Goal: Task Accomplishment & Management: Use online tool/utility

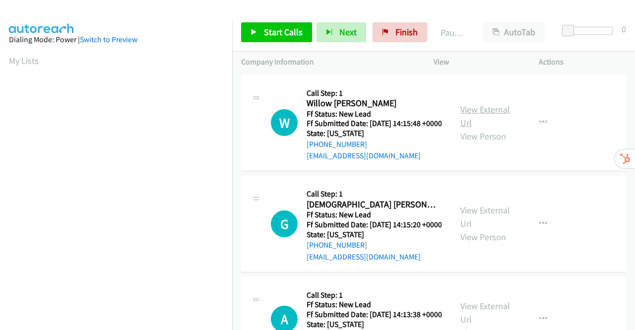
click at [477, 111] on link "View External Url" at bounding box center [485, 116] width 50 height 25
click at [494, 224] on link "View External Url" at bounding box center [485, 216] width 50 height 25
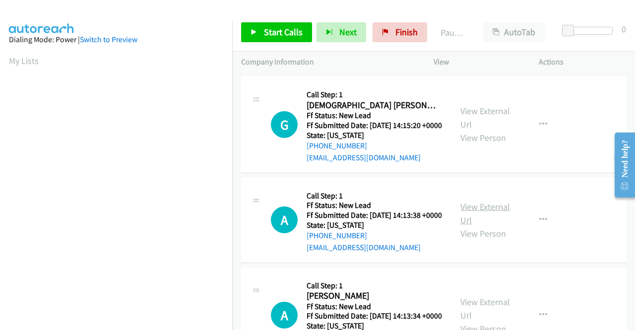
click at [491, 226] on link "View External Url" at bounding box center [485, 213] width 50 height 25
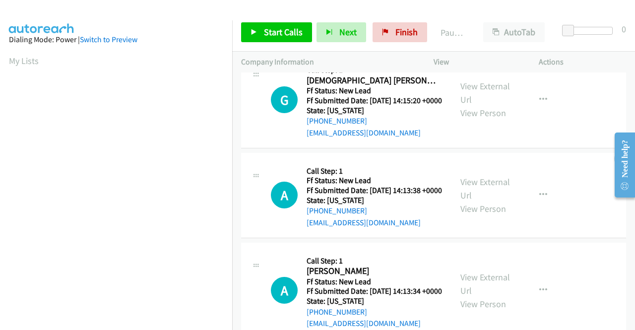
scroll to position [248, 0]
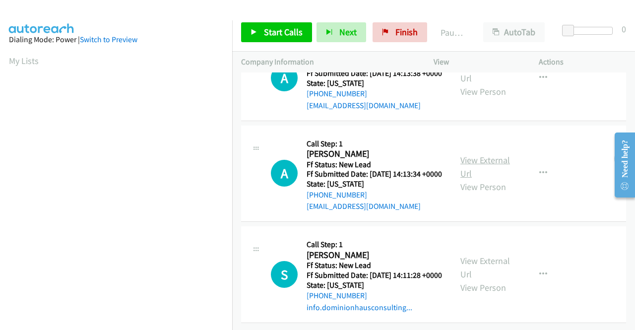
click at [487, 179] on link "View External Url" at bounding box center [485, 166] width 50 height 25
click at [488, 255] on link "View External Url" at bounding box center [485, 267] width 50 height 25
click at [273, 31] on span "Start Calls" at bounding box center [283, 31] width 39 height 11
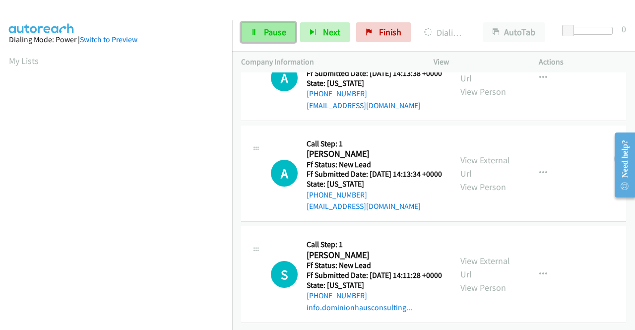
click at [259, 34] on link "Pause" at bounding box center [268, 32] width 55 height 20
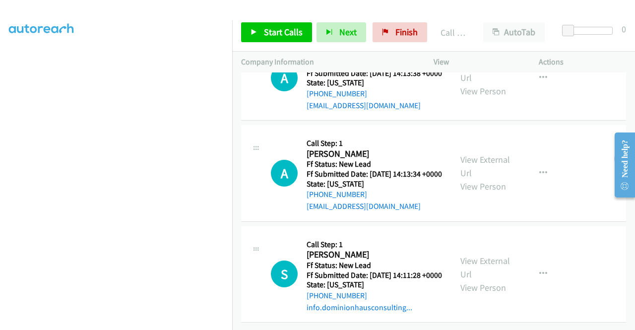
scroll to position [318, 0]
click at [262, 32] on link "Start Calls" at bounding box center [276, 32] width 71 height 20
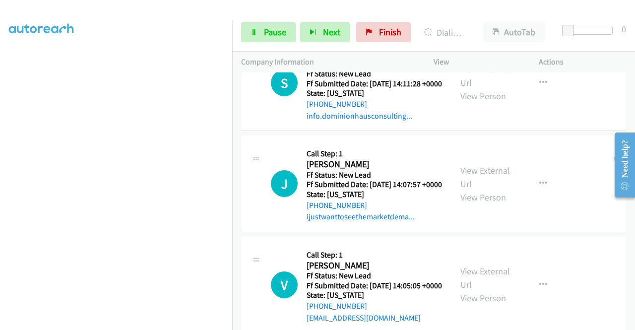
scroll to position [595, 0]
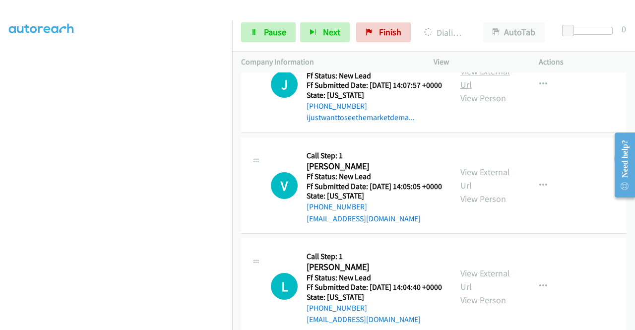
click at [478, 90] on link "View External Url" at bounding box center [485, 78] width 50 height 25
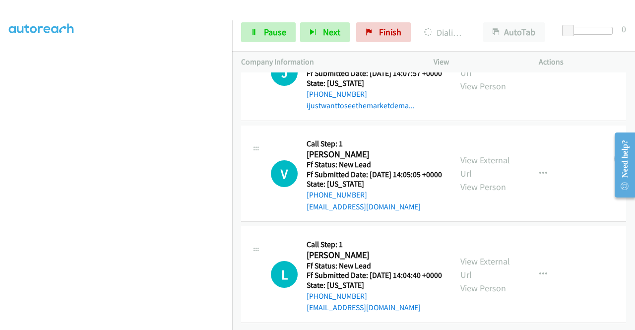
scroll to position [691, 0]
click at [479, 154] on link "View External Url" at bounding box center [485, 166] width 50 height 25
click at [487, 256] on link "View External Url" at bounding box center [485, 268] width 50 height 25
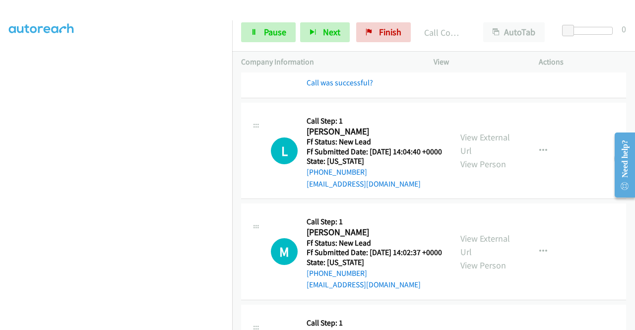
scroll to position [712, 0]
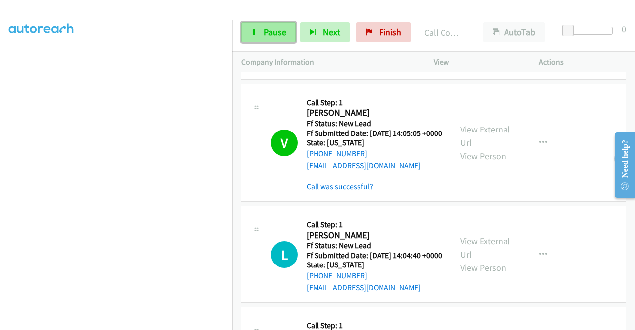
drag, startPoint x: 267, startPoint y: 30, endPoint x: 272, endPoint y: 27, distance: 5.8
click at [267, 30] on span "Pause" at bounding box center [275, 31] width 22 height 11
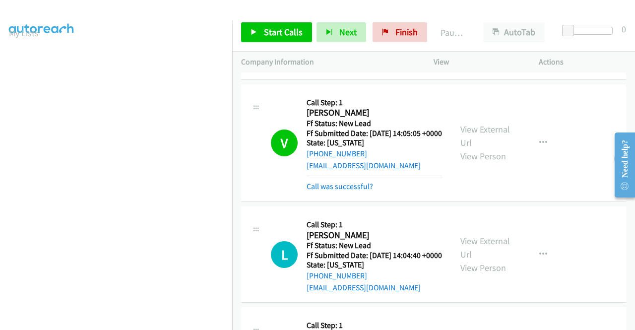
scroll to position [0, 0]
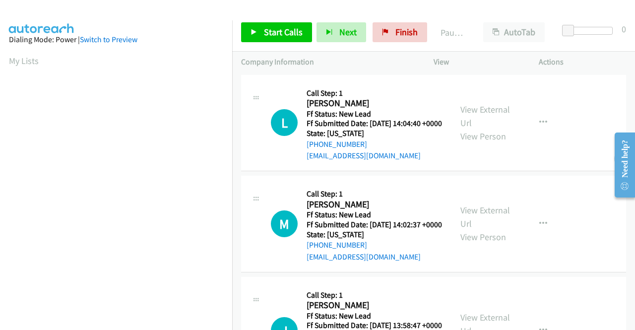
scroll to position [56, 0]
click at [481, 224] on link "View External Url" at bounding box center [485, 216] width 50 height 25
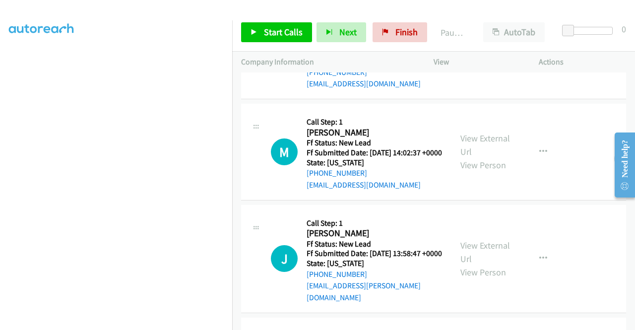
scroll to position [149, 0]
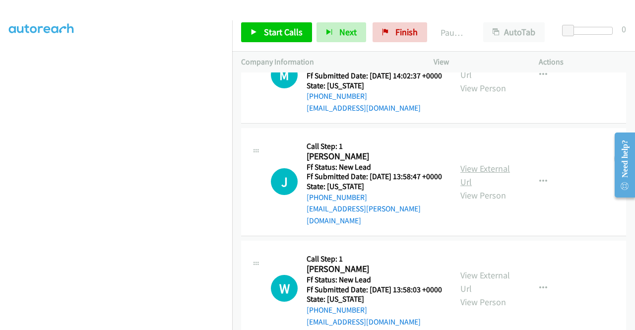
click at [483, 188] on link "View External Url" at bounding box center [485, 175] width 50 height 25
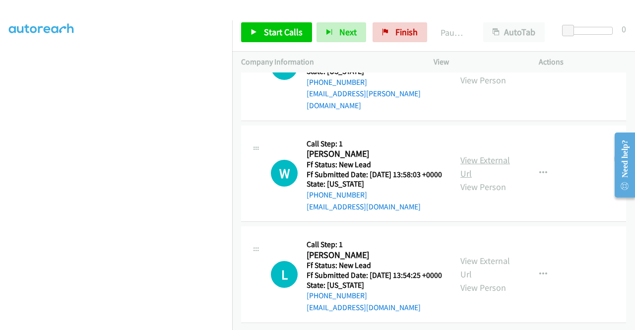
scroll to position [298, 0]
click at [484, 154] on link "View External Url" at bounding box center [485, 166] width 50 height 25
click at [491, 255] on link "View External Url" at bounding box center [485, 267] width 50 height 25
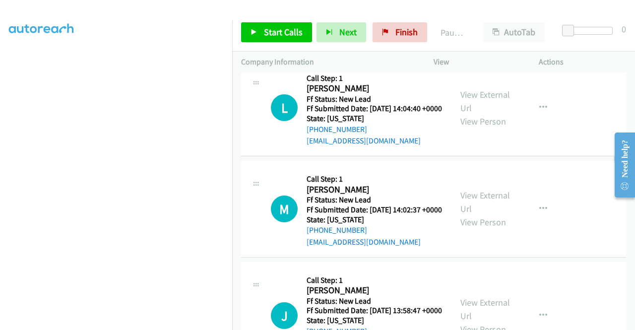
scroll to position [0, 0]
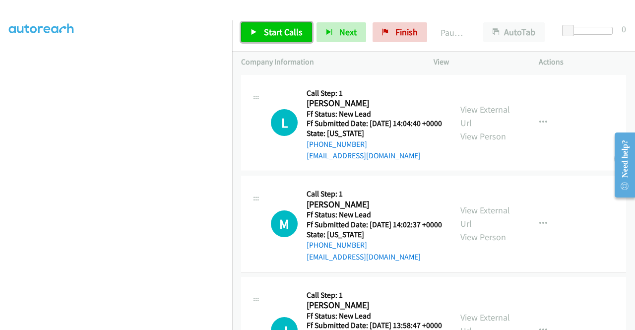
click at [280, 31] on span "Start Calls" at bounding box center [283, 31] width 39 height 11
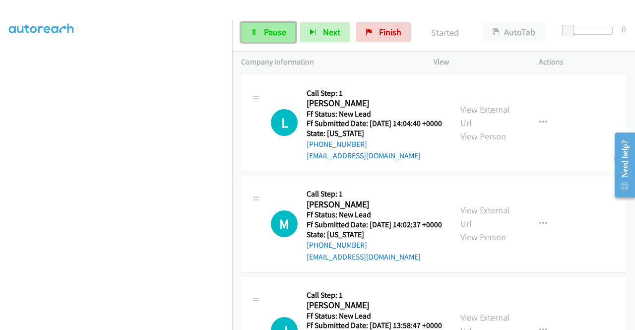
click at [267, 30] on span "Pause" at bounding box center [275, 31] width 22 height 11
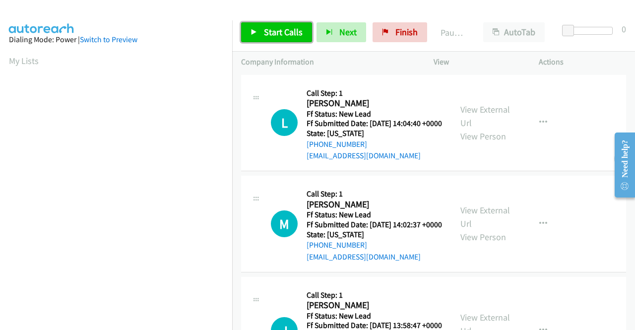
click at [271, 28] on span "Start Calls" at bounding box center [283, 31] width 39 height 11
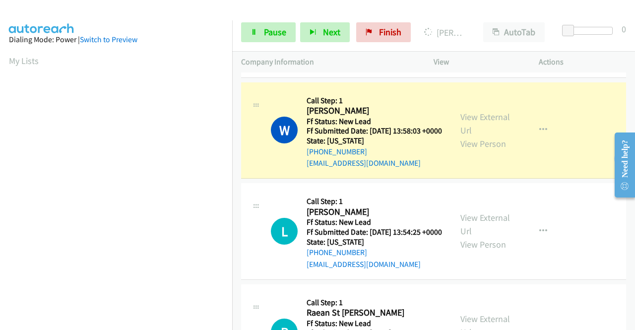
scroll to position [226, 0]
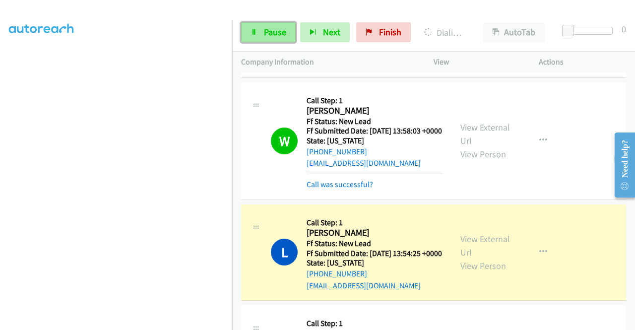
click at [282, 28] on span "Pause" at bounding box center [275, 31] width 22 height 11
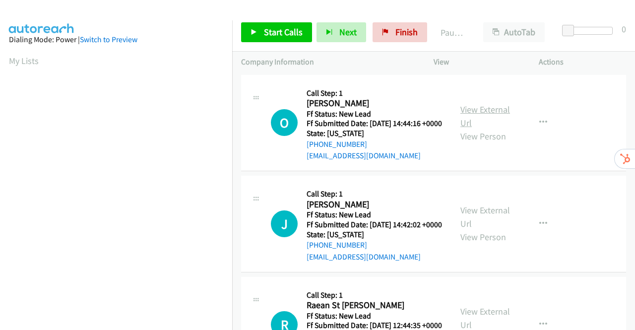
click at [486, 118] on link "View External Url" at bounding box center [485, 116] width 50 height 25
click at [475, 225] on link "View External Url" at bounding box center [485, 216] width 50 height 25
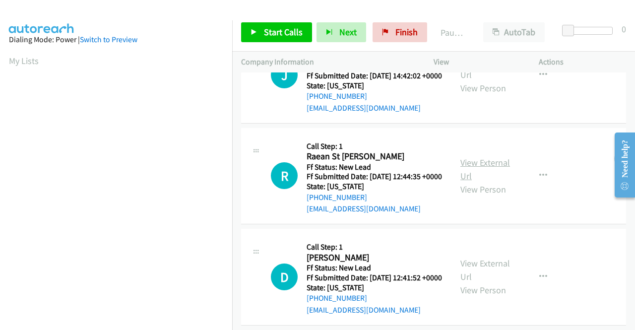
click at [483, 182] on link "View External Url" at bounding box center [485, 169] width 50 height 25
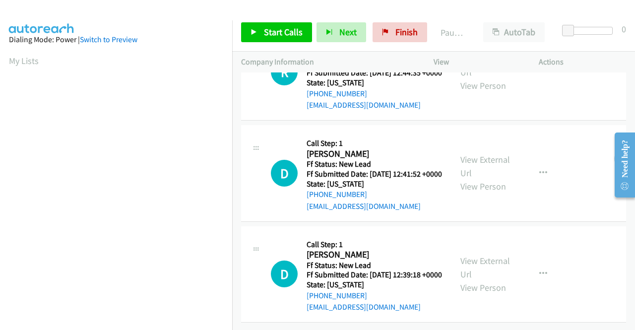
scroll to position [298, 0]
click at [486, 154] on link "View External Url" at bounding box center [485, 166] width 50 height 25
click at [479, 255] on link "View External Url" at bounding box center [485, 267] width 50 height 25
click at [262, 29] on link "Start Calls" at bounding box center [276, 32] width 71 height 20
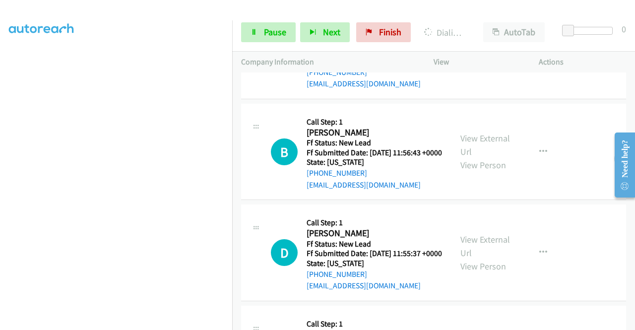
scroll to position [556, 0]
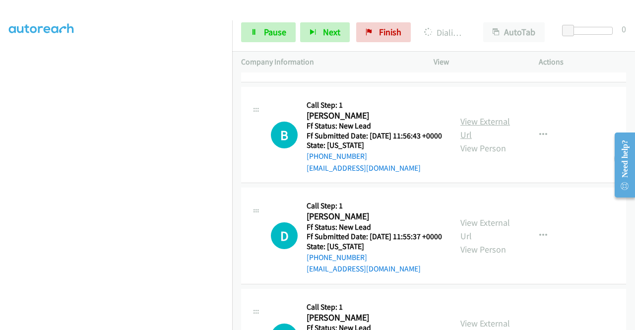
click at [477, 140] on link "View External Url" at bounding box center [485, 128] width 50 height 25
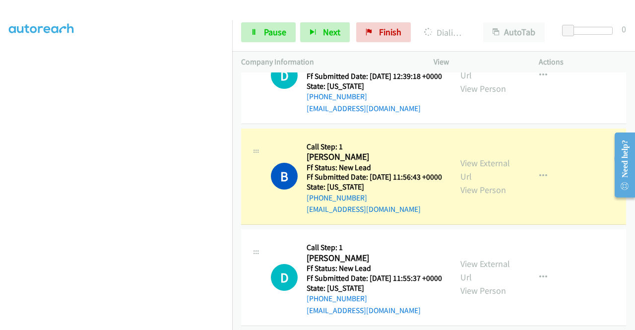
scroll to position [577, 0]
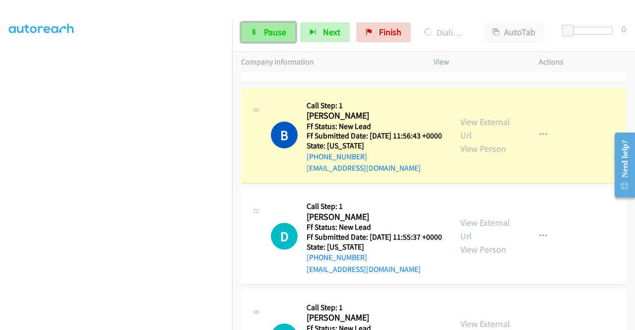
click at [272, 34] on span "Pause" at bounding box center [275, 31] width 22 height 11
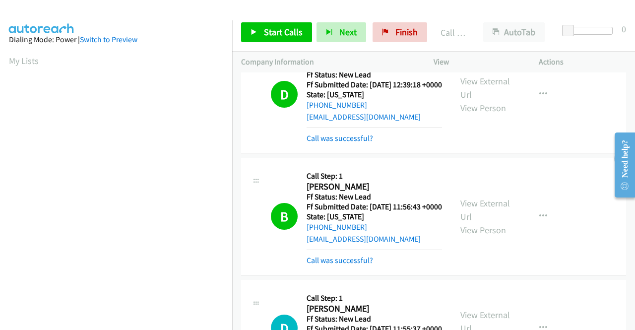
scroll to position [226, 0]
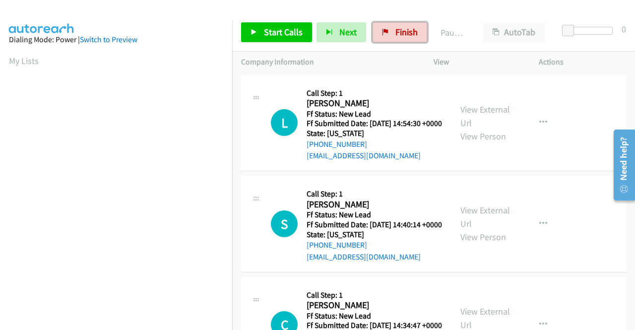
drag, startPoint x: 392, startPoint y: 29, endPoint x: 342, endPoint y: 54, distance: 55.7
click at [395, 29] on span "Finish" at bounding box center [406, 31] width 22 height 11
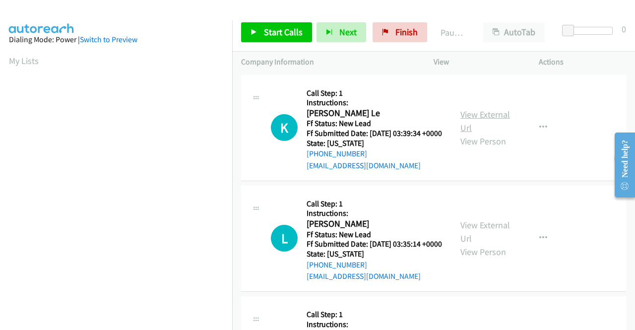
click at [470, 117] on link "View External Url" at bounding box center [485, 121] width 50 height 25
click at [475, 242] on link "View External Url" at bounding box center [485, 231] width 50 height 25
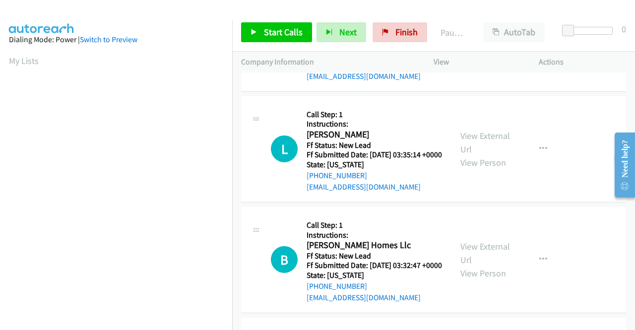
scroll to position [99, 0]
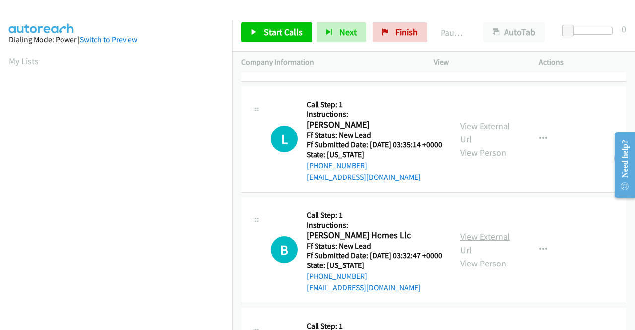
click at [487, 256] on link "View External Url" at bounding box center [485, 243] width 50 height 25
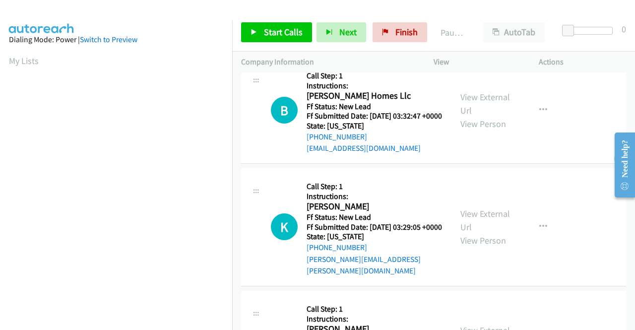
scroll to position [248, 0]
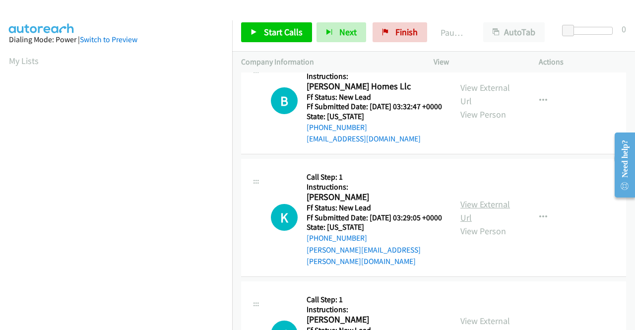
click at [476, 223] on link "View External Url" at bounding box center [485, 210] width 50 height 25
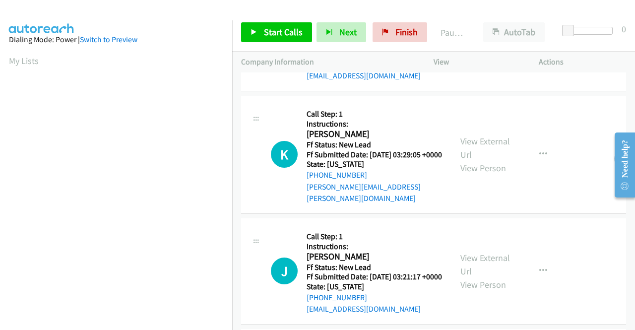
scroll to position [347, 0]
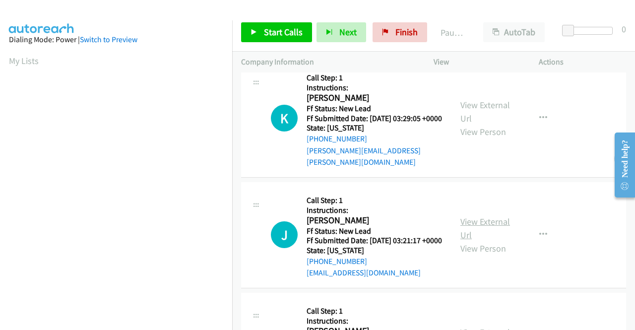
click at [460, 241] on link "View External Url" at bounding box center [485, 228] width 50 height 25
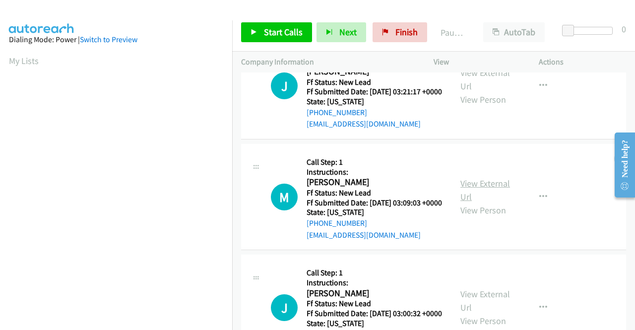
click at [468, 202] on link "View External Url" at bounding box center [485, 190] width 50 height 25
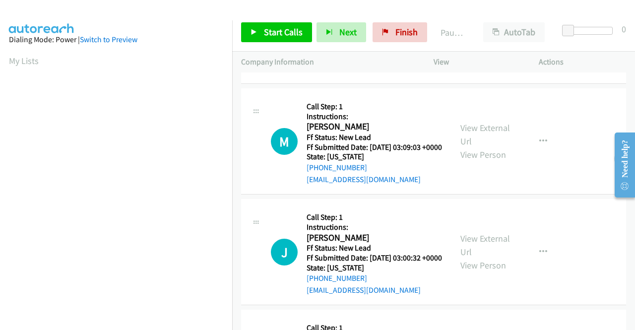
scroll to position [595, 0]
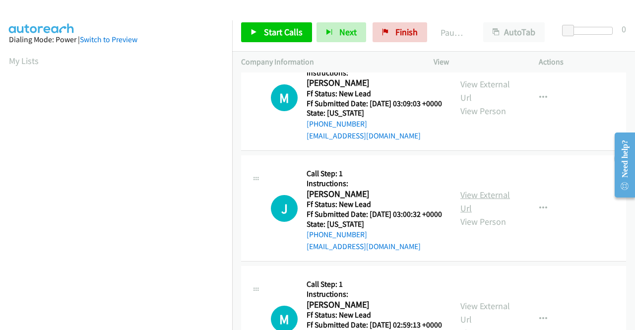
click at [489, 214] on link "View External Url" at bounding box center [485, 201] width 50 height 25
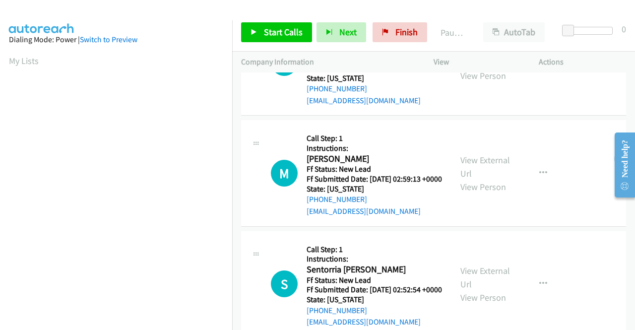
scroll to position [744, 0]
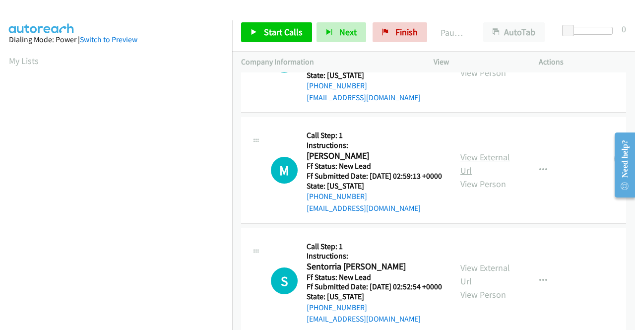
click at [468, 176] on link "View External Url" at bounding box center [485, 163] width 50 height 25
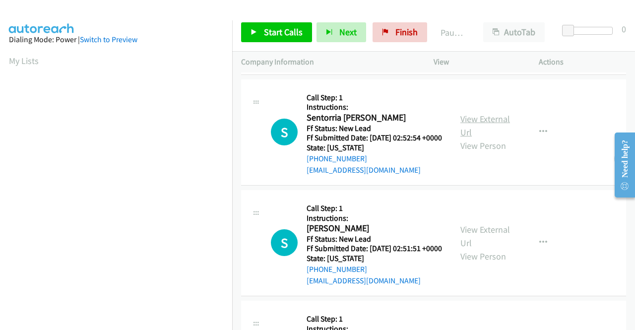
click at [482, 138] on link "View External Url" at bounding box center [485, 125] width 50 height 25
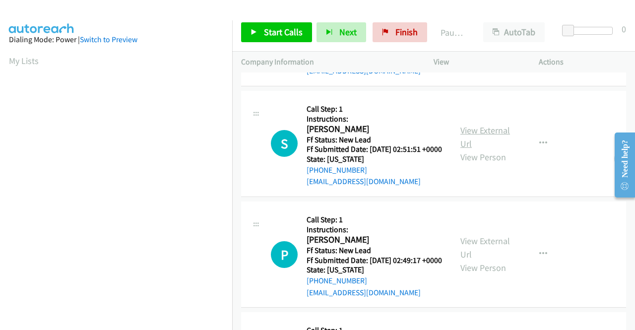
click at [481, 149] on link "View External Url" at bounding box center [485, 137] width 50 height 25
click at [257, 30] on link "Start Calls" at bounding box center [276, 32] width 71 height 20
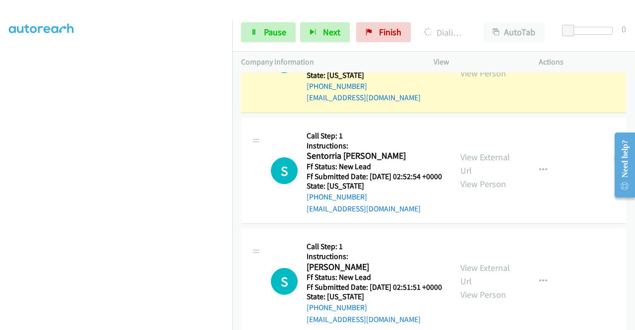
scroll to position [226, 0]
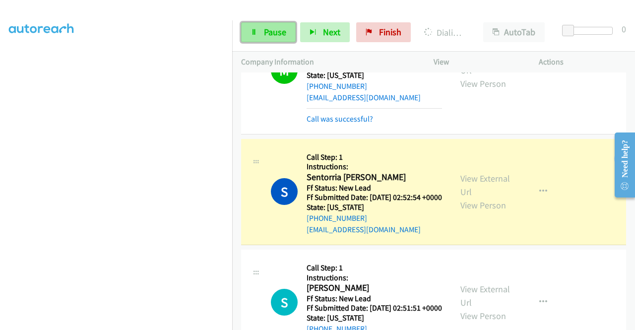
click at [283, 32] on span "Pause" at bounding box center [275, 31] width 22 height 11
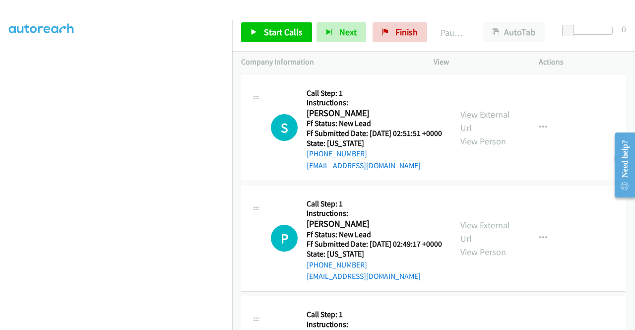
scroll to position [99, 0]
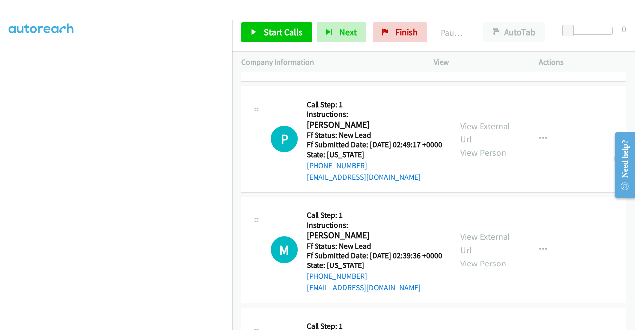
click at [483, 139] on link "View External Url" at bounding box center [485, 132] width 50 height 25
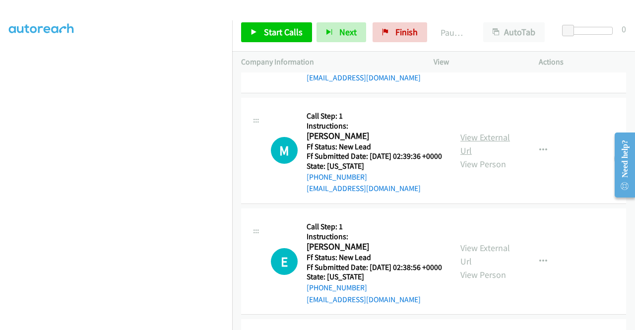
click at [483, 156] on link "View External Url" at bounding box center [485, 143] width 50 height 25
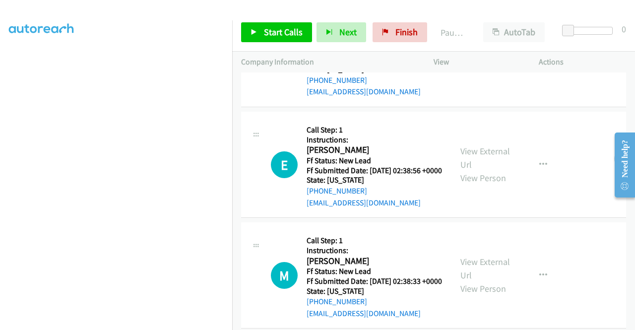
scroll to position [298, 0]
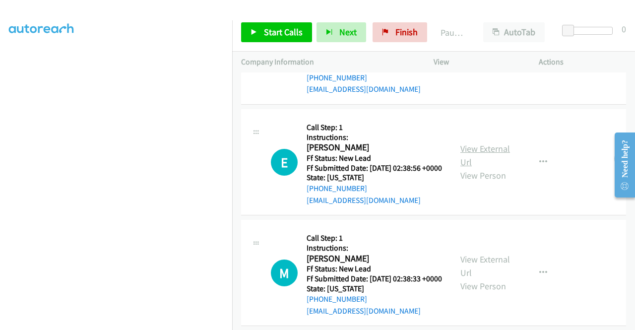
click at [483, 168] on link "View External Url" at bounding box center [485, 155] width 50 height 25
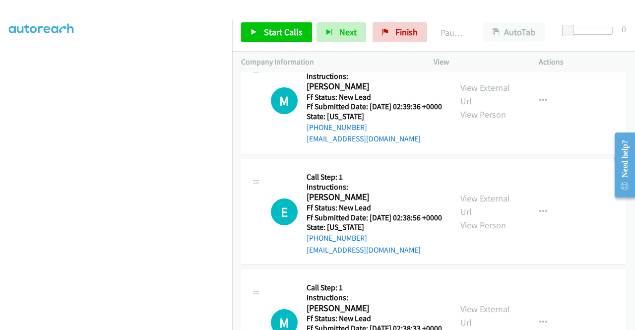
scroll to position [397, 0]
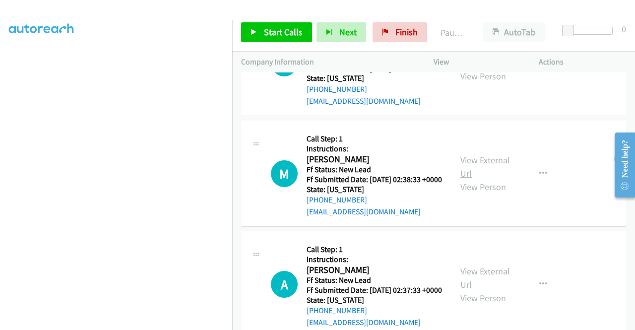
click at [485, 179] on link "View External Url" at bounding box center [485, 166] width 50 height 25
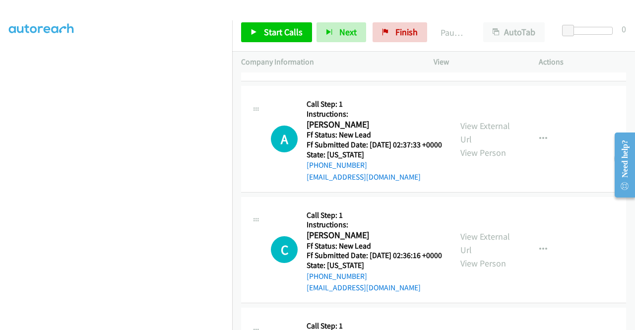
scroll to position [546, 0]
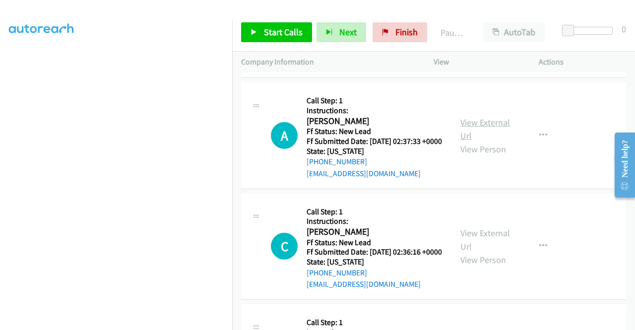
click at [480, 141] on link "View External Url" at bounding box center [485, 129] width 50 height 25
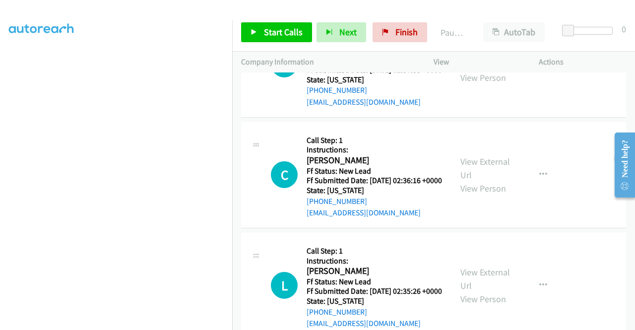
scroll to position [645, 0]
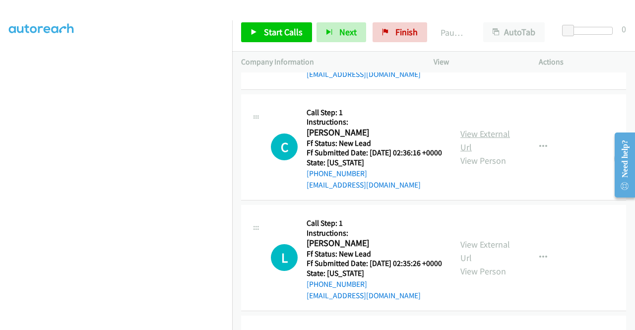
click at [476, 153] on link "View External Url" at bounding box center [485, 140] width 50 height 25
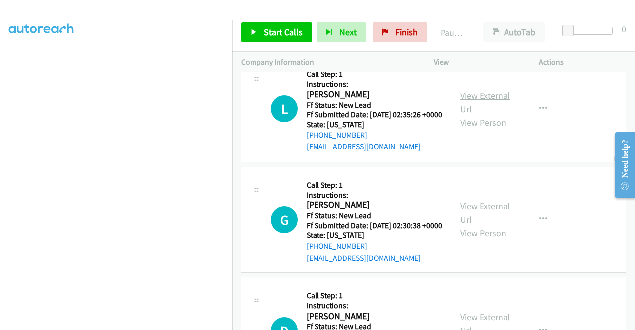
click at [473, 115] on link "View External Url" at bounding box center [485, 102] width 50 height 25
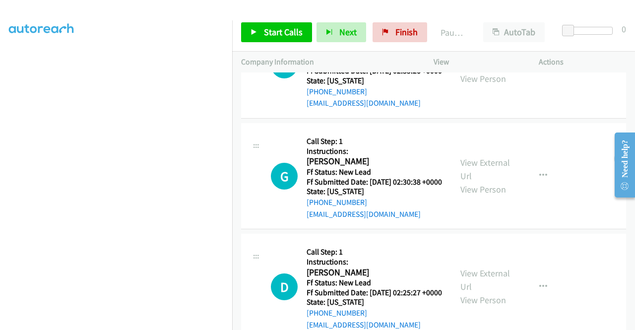
scroll to position [893, 0]
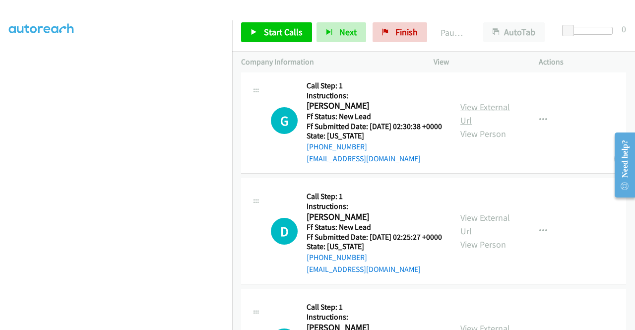
click at [484, 126] on link "View External Url" at bounding box center [485, 113] width 50 height 25
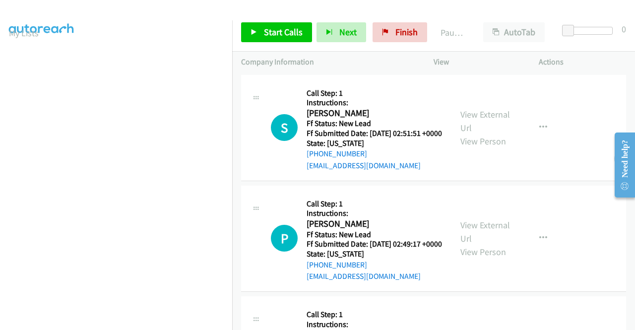
scroll to position [226, 0]
click at [281, 30] on span "Start Calls" at bounding box center [283, 31] width 39 height 11
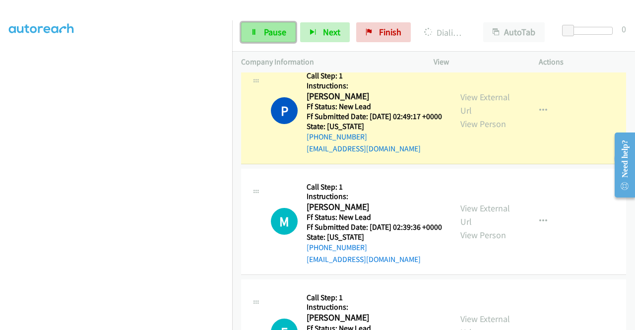
click at [261, 29] on link "Pause" at bounding box center [268, 32] width 55 height 20
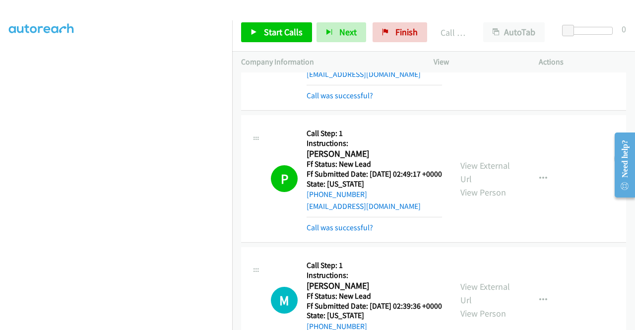
scroll to position [149, 0]
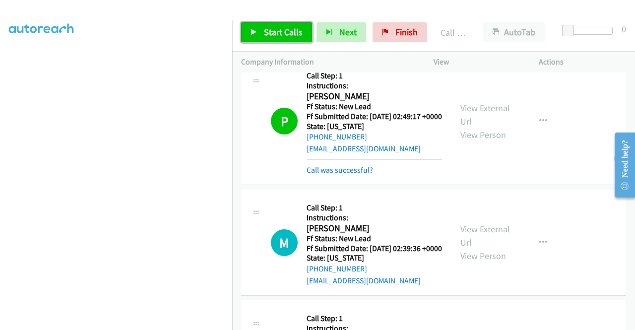
click at [269, 31] on span "Start Calls" at bounding box center [283, 31] width 39 height 11
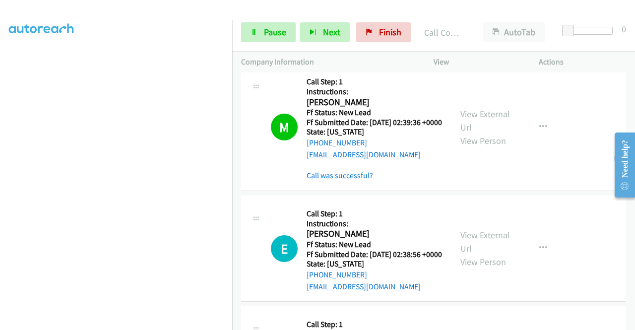
scroll to position [298, 0]
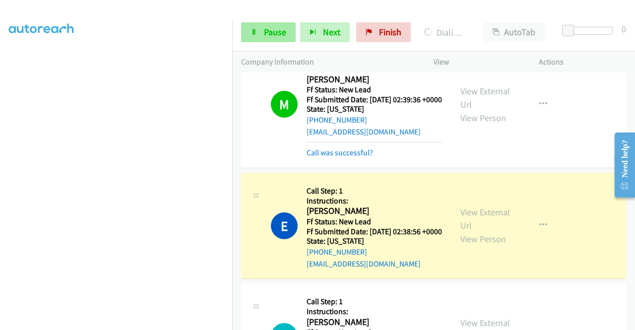
click at [263, 31] on link "Pause" at bounding box center [268, 32] width 55 height 20
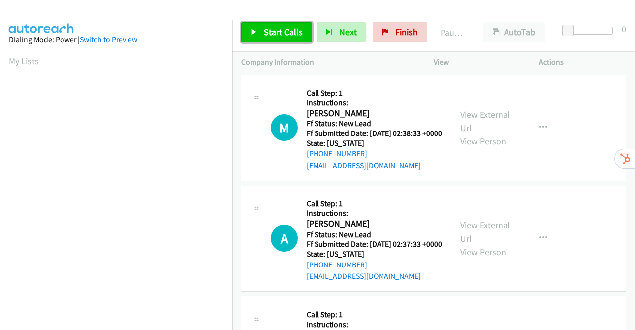
click at [280, 29] on span "Start Calls" at bounding box center [283, 31] width 39 height 11
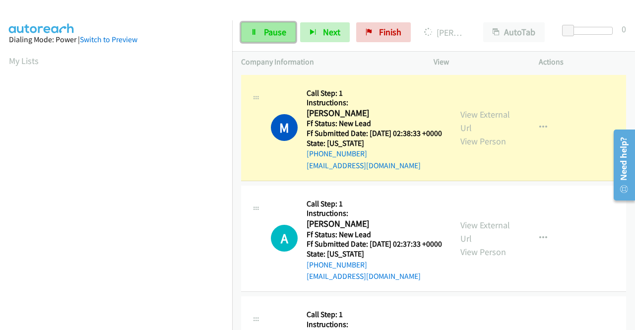
click at [264, 37] on span "Pause" at bounding box center [275, 31] width 22 height 11
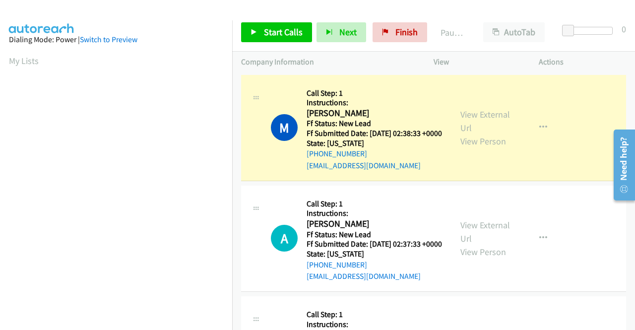
scroll to position [226, 0]
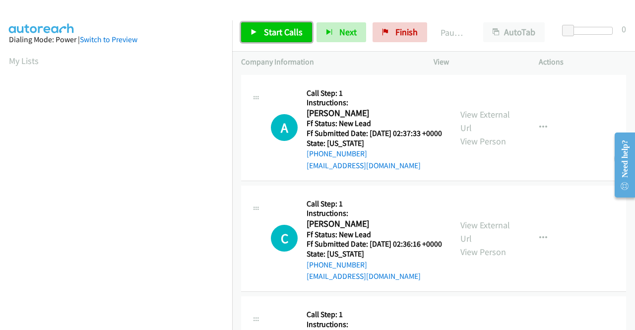
click at [265, 29] on span "Start Calls" at bounding box center [283, 31] width 39 height 11
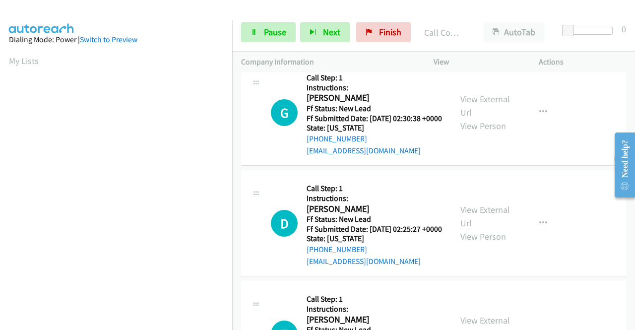
scroll to position [397, 0]
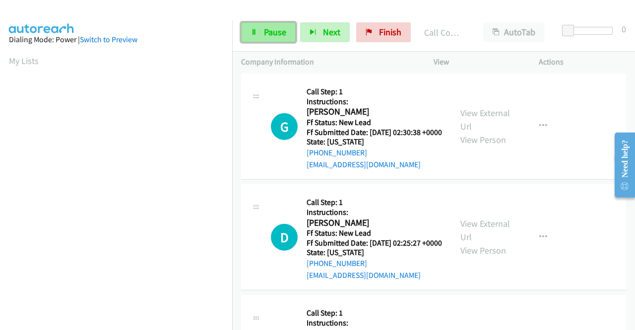
click at [262, 32] on link "Pause" at bounding box center [268, 32] width 55 height 20
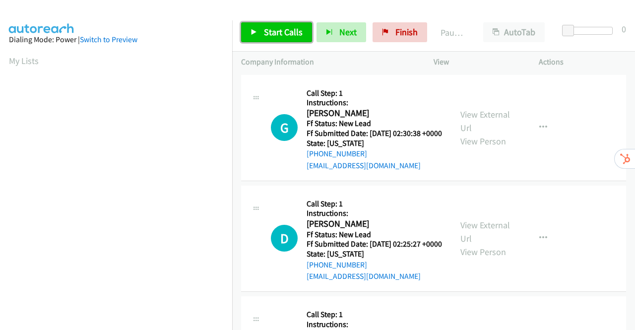
click at [267, 35] on span "Start Calls" at bounding box center [283, 31] width 39 height 11
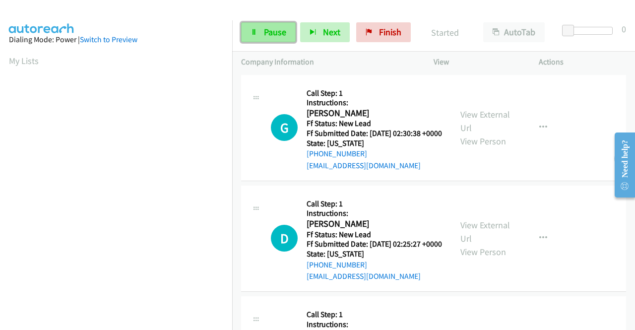
click at [269, 32] on span "Pause" at bounding box center [275, 31] width 22 height 11
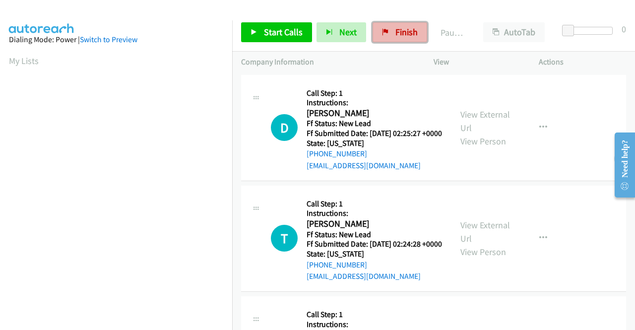
click at [395, 31] on span "Finish" at bounding box center [406, 31] width 22 height 11
click at [487, 121] on link "View External Url" at bounding box center [485, 121] width 50 height 25
click at [482, 239] on link "View External Url" at bounding box center [485, 231] width 50 height 25
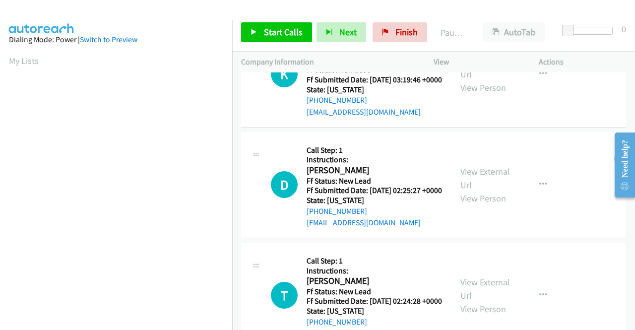
scroll to position [99, 0]
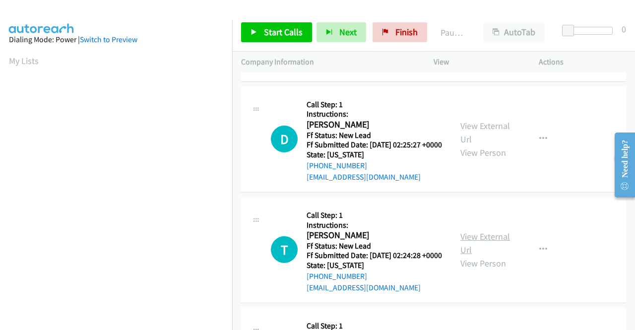
click at [477, 256] on link "View External Url" at bounding box center [485, 243] width 50 height 25
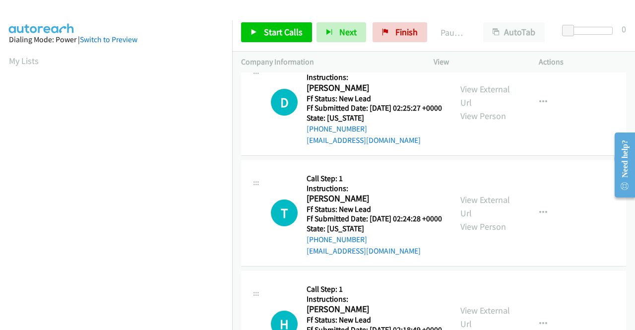
scroll to position [198, 0]
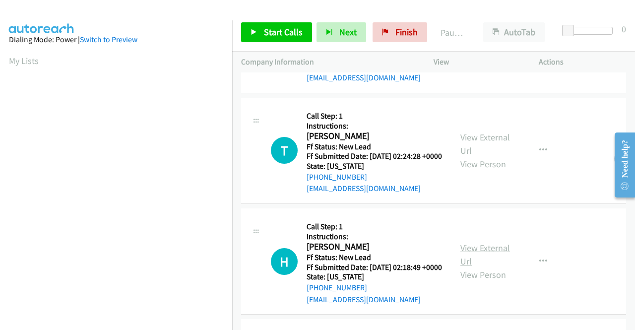
click at [481, 267] on link "View External Url" at bounding box center [485, 254] width 50 height 25
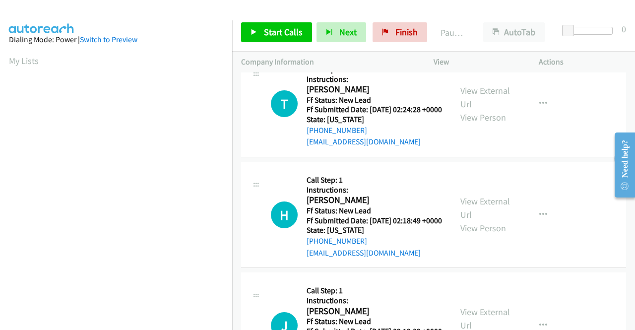
scroll to position [347, 0]
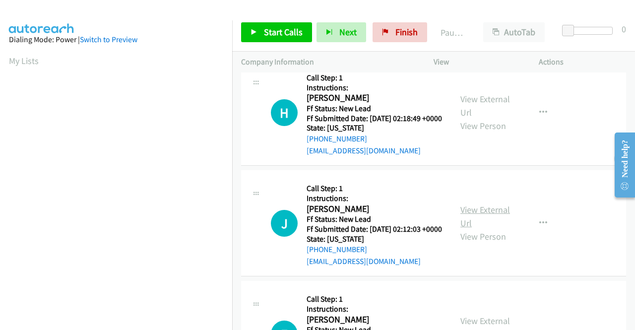
click at [482, 229] on link "View External Url" at bounding box center [485, 216] width 50 height 25
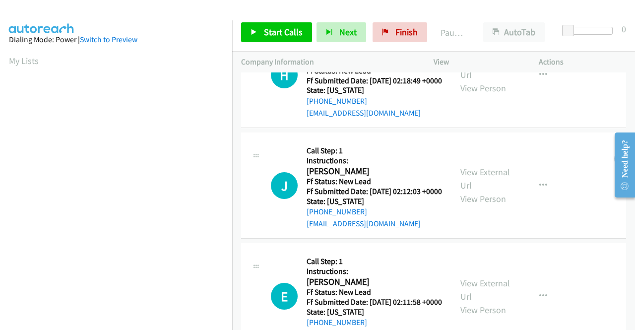
scroll to position [447, 0]
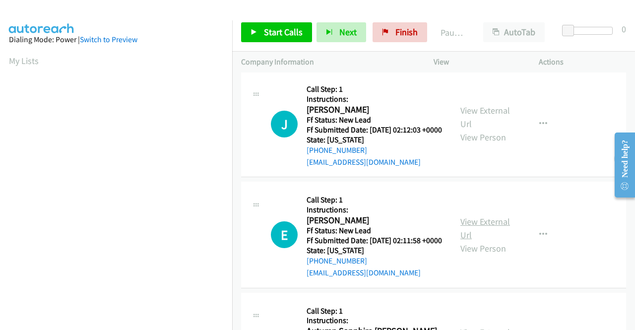
click at [486, 241] on link "View External Url" at bounding box center [485, 228] width 50 height 25
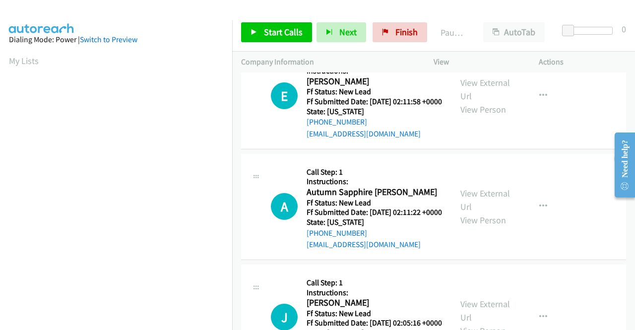
scroll to position [595, 0]
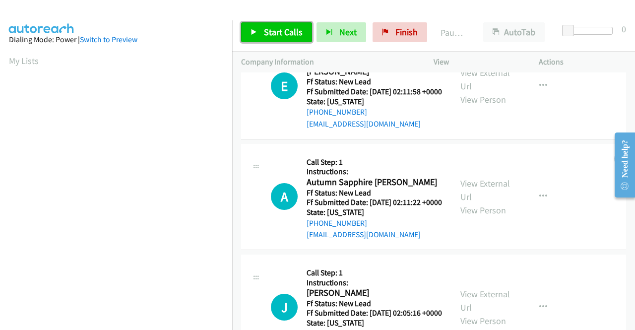
click at [278, 31] on span "Start Calls" at bounding box center [283, 31] width 39 height 11
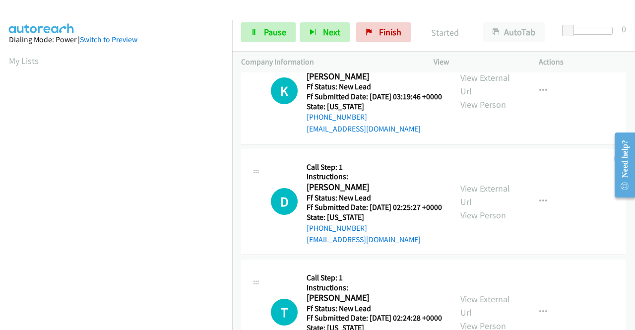
scroll to position [0, 0]
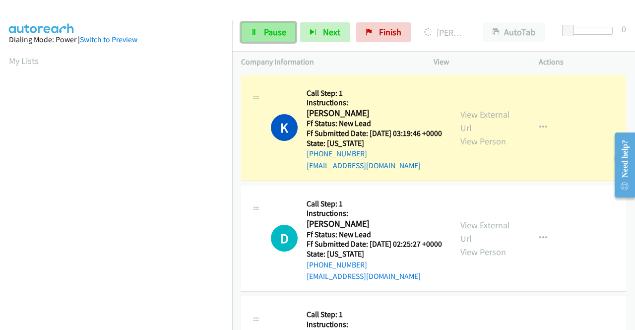
click at [262, 32] on link "Pause" at bounding box center [268, 32] width 55 height 20
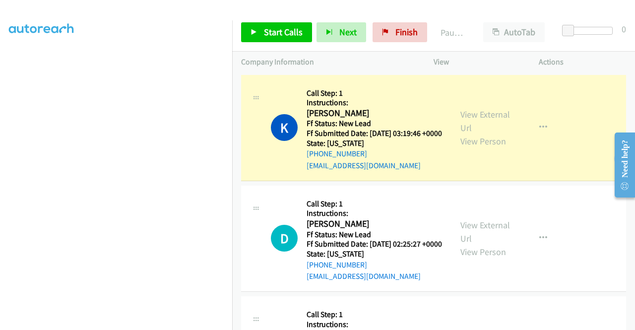
scroll to position [226, 0]
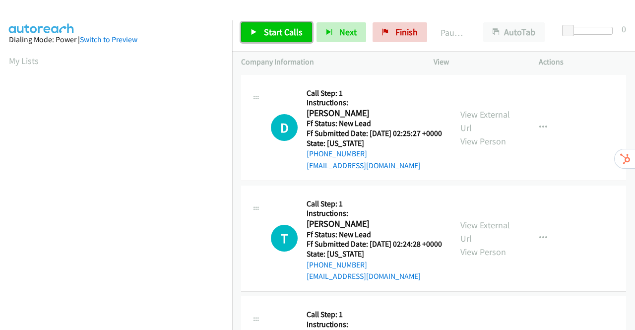
click at [271, 28] on span "Start Calls" at bounding box center [283, 31] width 39 height 11
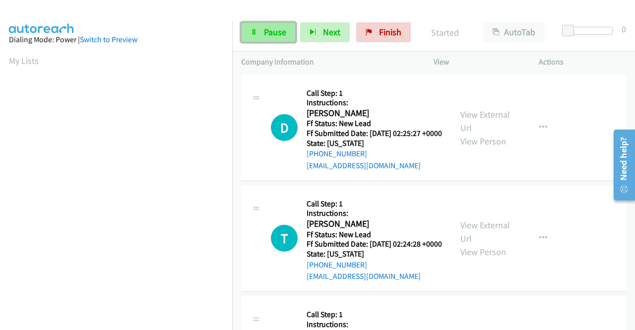
click at [273, 30] on span "Pause" at bounding box center [275, 31] width 22 height 11
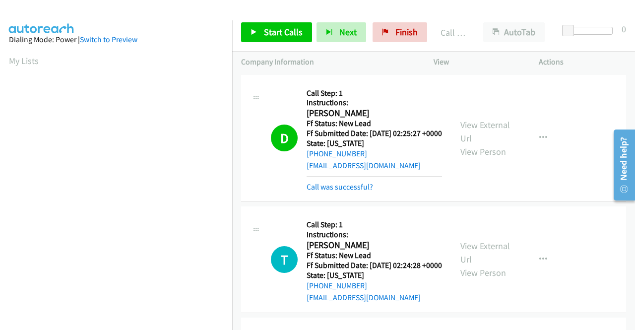
scroll to position [226, 0]
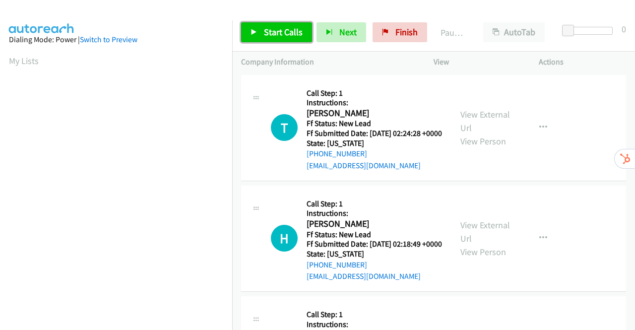
click at [264, 29] on span "Start Calls" at bounding box center [283, 31] width 39 height 11
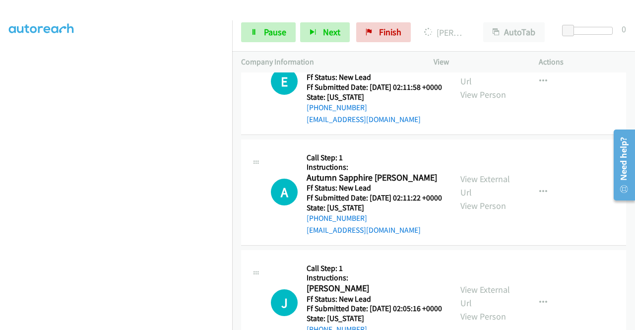
scroll to position [457, 0]
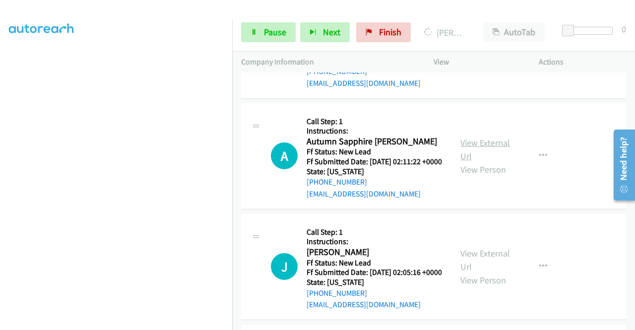
click at [479, 162] on link "View External Url" at bounding box center [485, 149] width 50 height 25
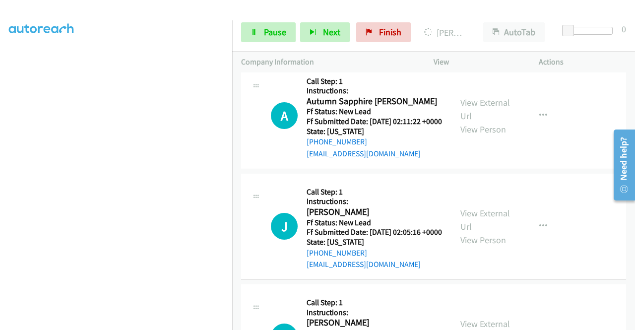
scroll to position [556, 0]
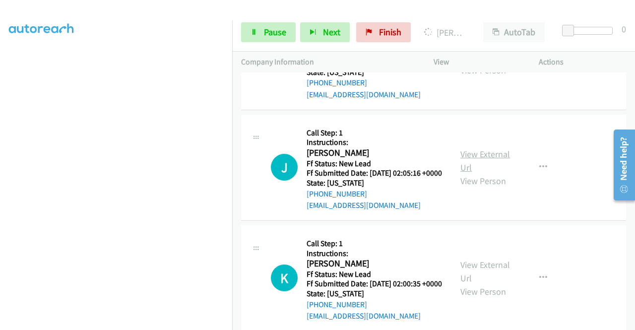
click at [472, 173] on link "View External Url" at bounding box center [485, 160] width 50 height 25
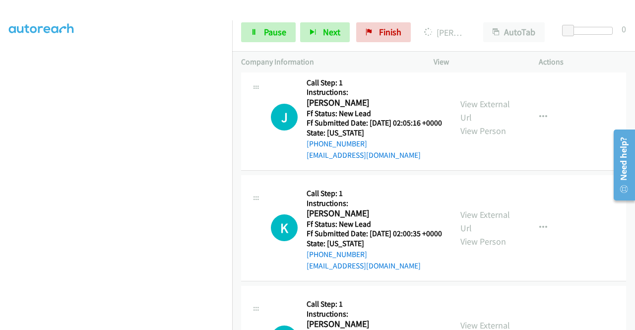
scroll to position [655, 0]
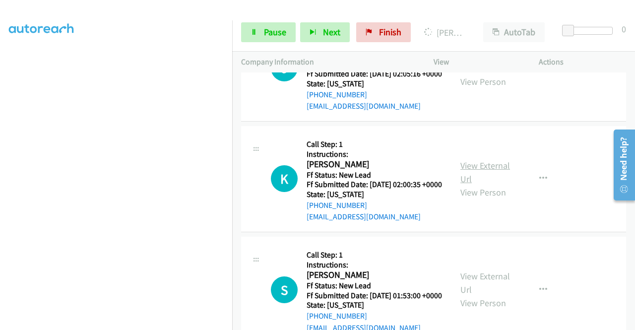
click at [460, 185] on link "View External Url" at bounding box center [485, 172] width 50 height 25
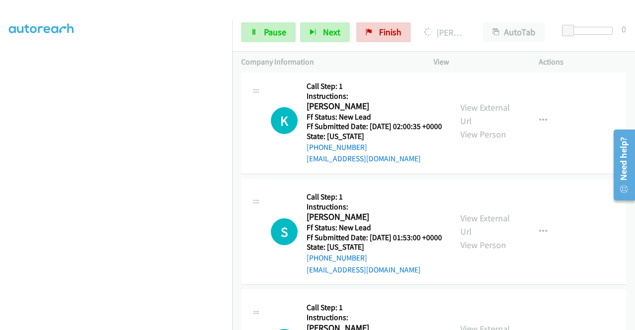
scroll to position [755, 0]
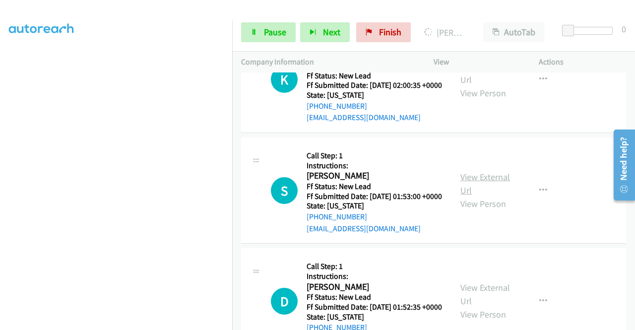
click at [472, 196] on link "View External Url" at bounding box center [485, 183] width 50 height 25
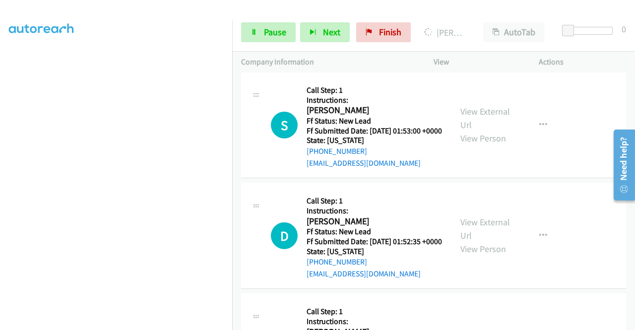
scroll to position [854, 0]
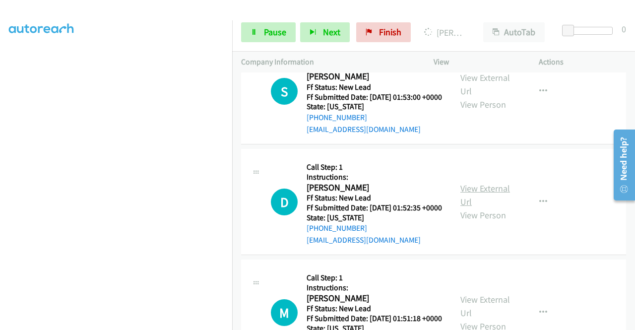
click at [479, 207] on link "View External Url" at bounding box center [485, 195] width 50 height 25
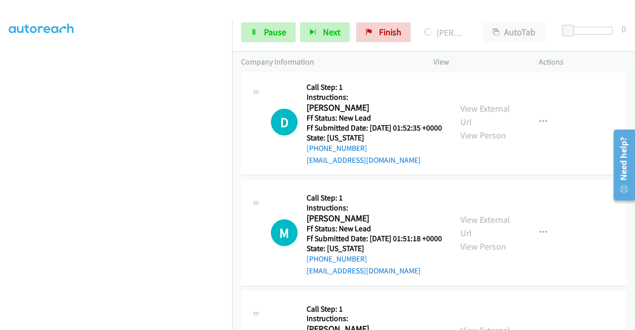
scroll to position [1003, 0]
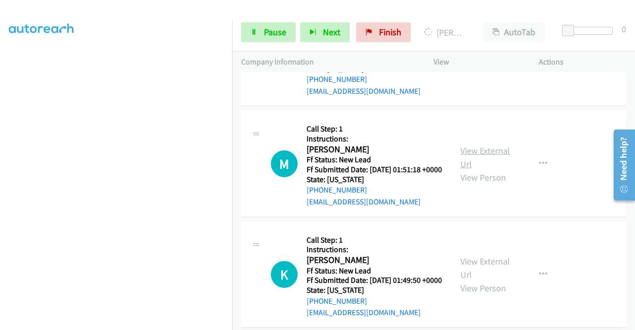
click at [492, 170] on link "View External Url" at bounding box center [485, 157] width 50 height 25
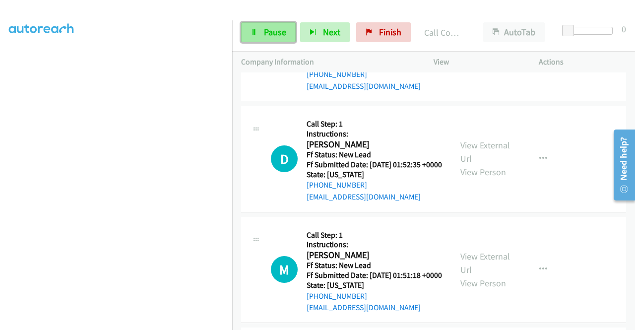
click at [270, 34] on span "Pause" at bounding box center [275, 31] width 22 height 11
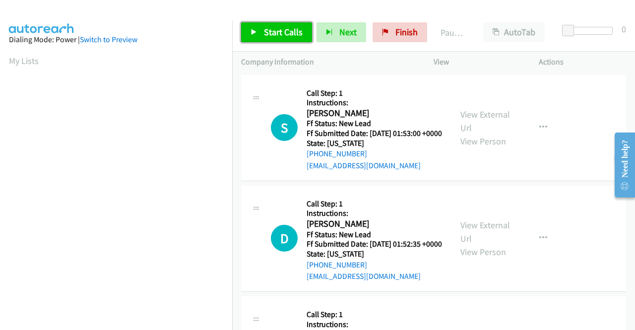
click at [272, 34] on span "Start Calls" at bounding box center [283, 31] width 39 height 11
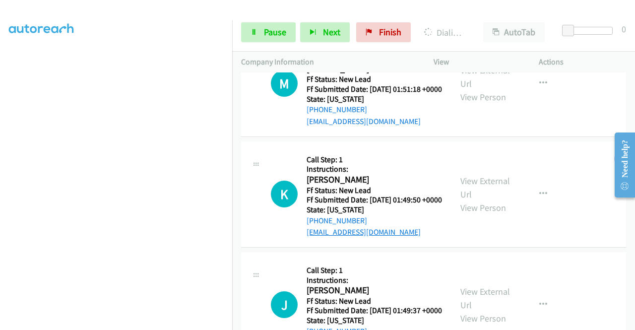
scroll to position [358, 0]
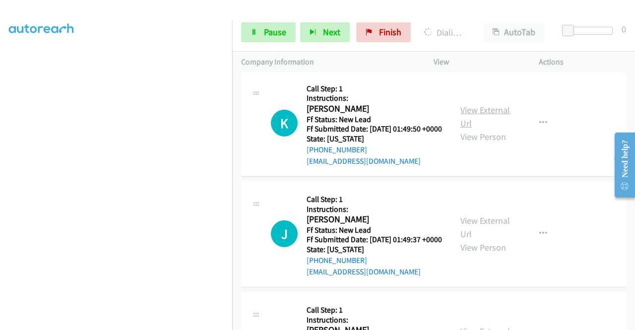
click at [486, 129] on link "View External Url" at bounding box center [485, 116] width 50 height 25
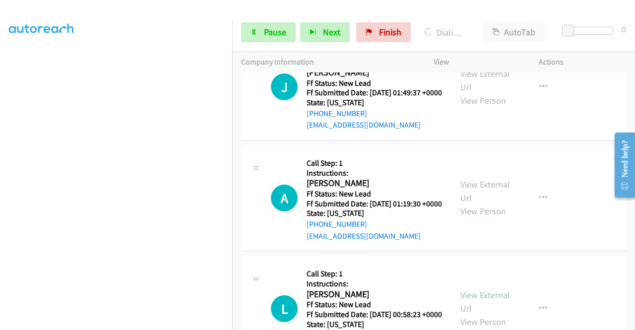
scroll to position [507, 0]
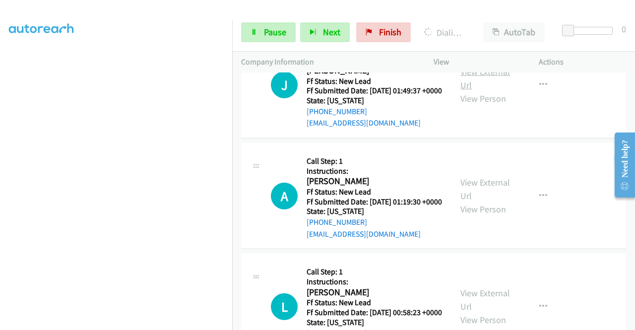
click at [478, 91] on link "View External Url" at bounding box center [485, 78] width 50 height 25
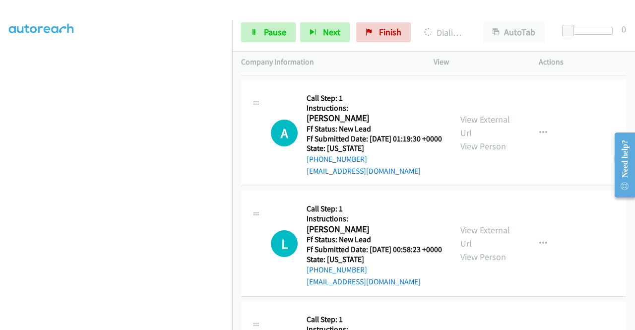
scroll to position [606, 0]
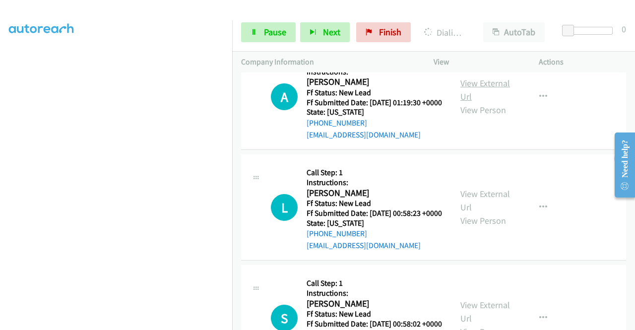
click at [493, 102] on link "View External Url" at bounding box center [485, 89] width 50 height 25
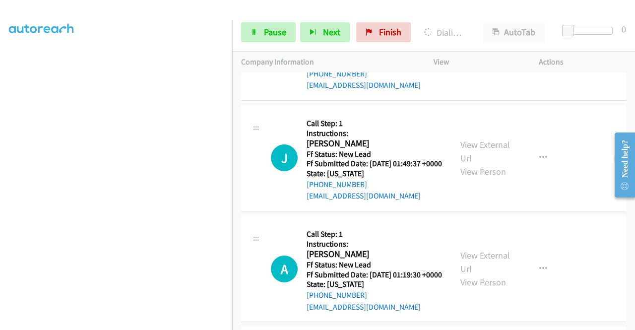
scroll to position [358, 0]
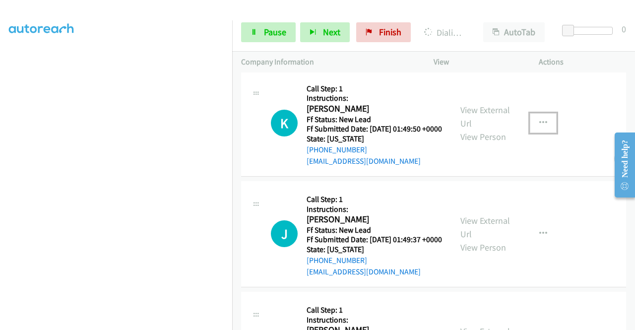
click at [539, 127] on icon "button" at bounding box center [543, 123] width 8 height 8
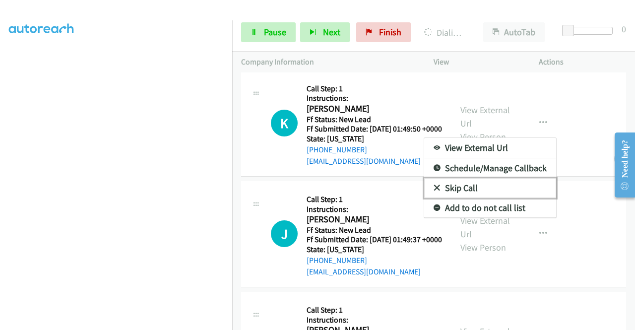
click at [465, 198] on link "Skip Call" at bounding box center [490, 188] width 132 height 20
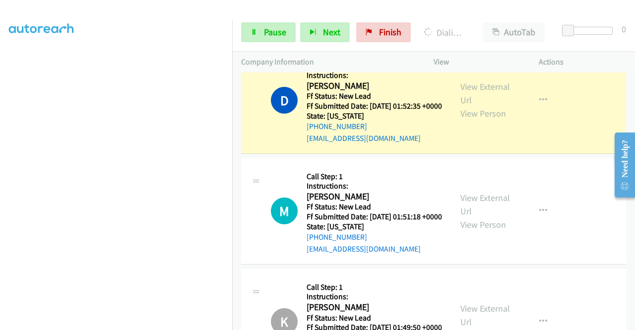
scroll to position [226, 0]
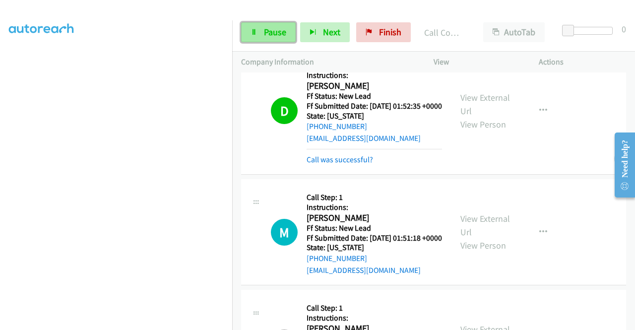
click at [260, 29] on link "Pause" at bounding box center [268, 32] width 55 height 20
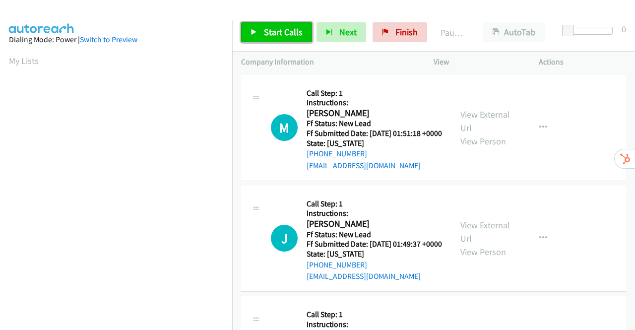
click at [262, 31] on link "Start Calls" at bounding box center [276, 32] width 71 height 20
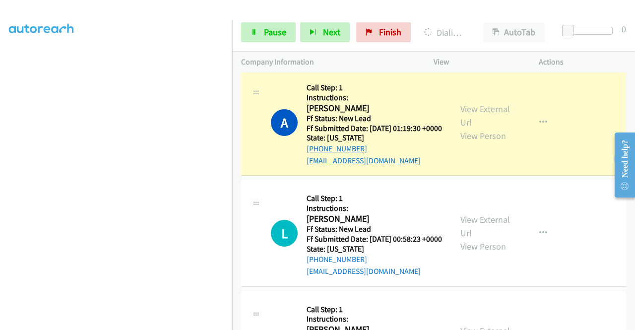
scroll to position [368, 0]
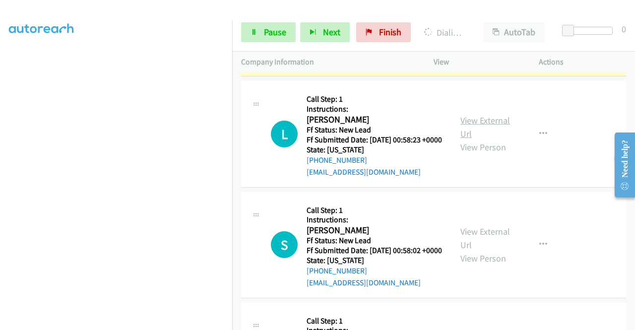
click at [480, 139] on link "View External Url" at bounding box center [485, 127] width 50 height 25
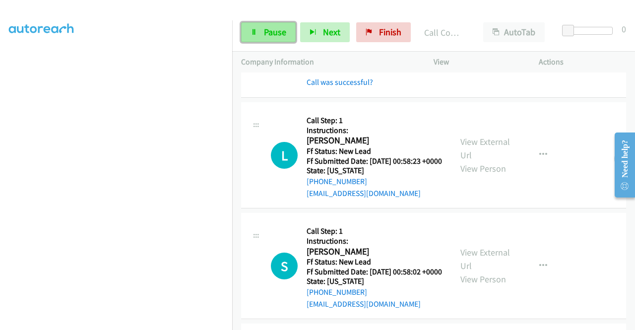
click at [276, 30] on span "Pause" at bounding box center [275, 31] width 22 height 11
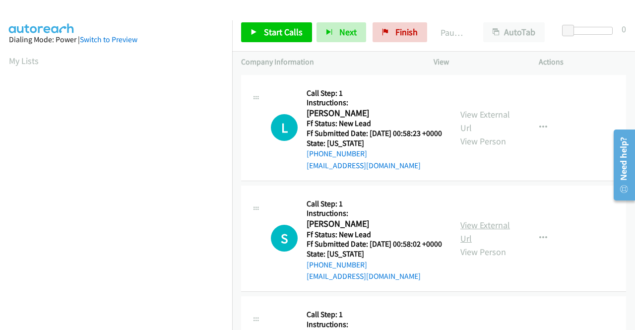
click at [486, 241] on link "View External Url" at bounding box center [485, 231] width 50 height 25
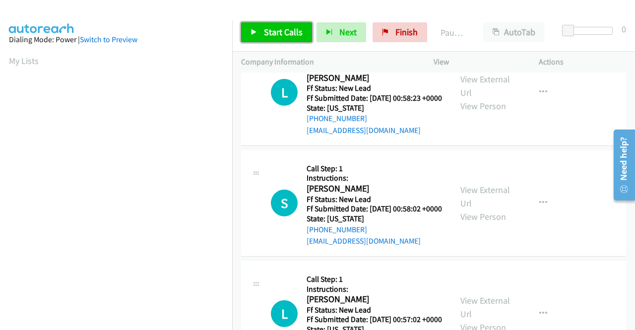
scroll to position [99, 0]
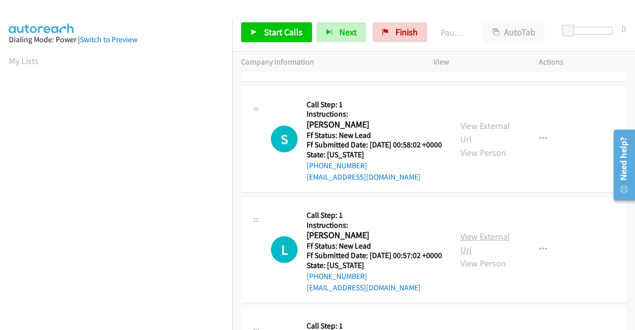
click at [481, 256] on link "View External Url" at bounding box center [485, 243] width 50 height 25
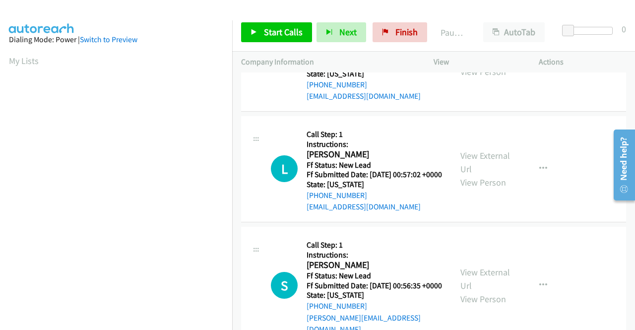
scroll to position [248, 0]
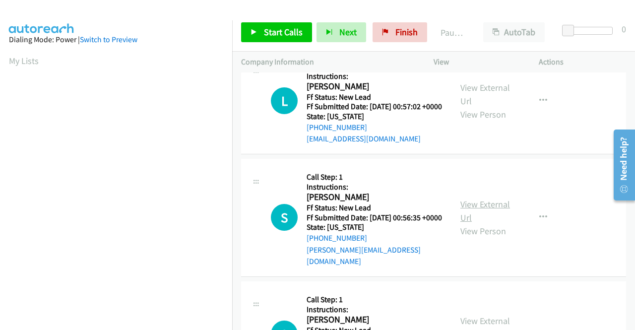
click at [478, 223] on link "View External Url" at bounding box center [485, 210] width 50 height 25
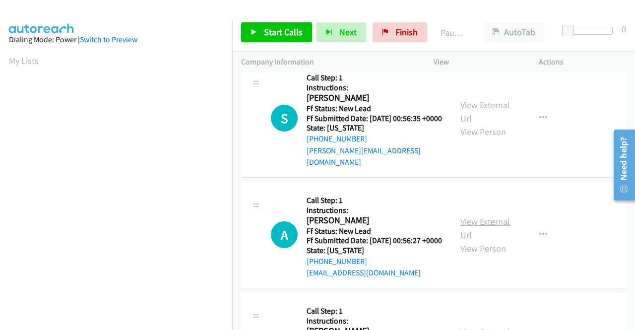
click at [480, 241] on link "View External Url" at bounding box center [485, 228] width 50 height 25
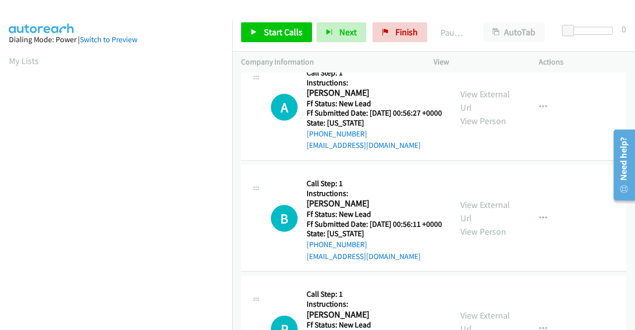
scroll to position [496, 0]
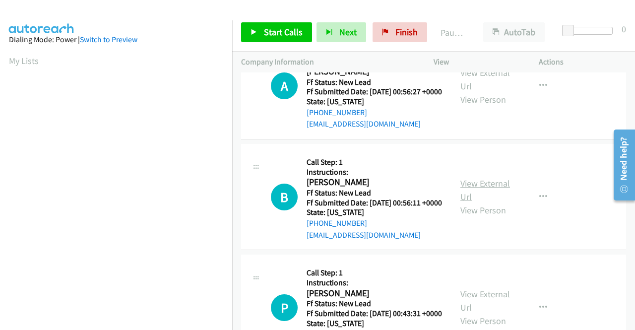
click at [465, 202] on link "View External Url" at bounding box center [485, 190] width 50 height 25
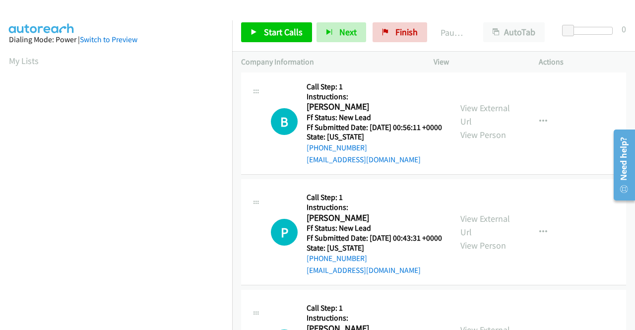
scroll to position [645, 0]
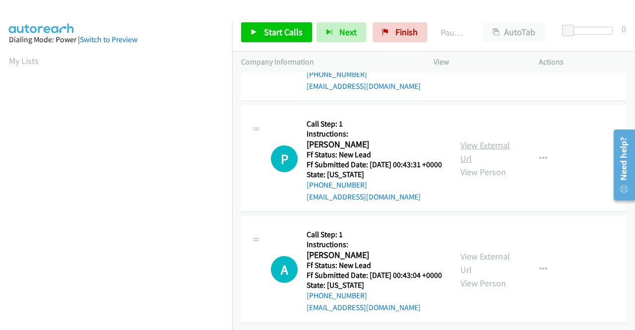
click at [479, 164] on link "View External Url" at bounding box center [485, 151] width 50 height 25
click at [472, 251] on link "View External Url" at bounding box center [485, 263] width 50 height 25
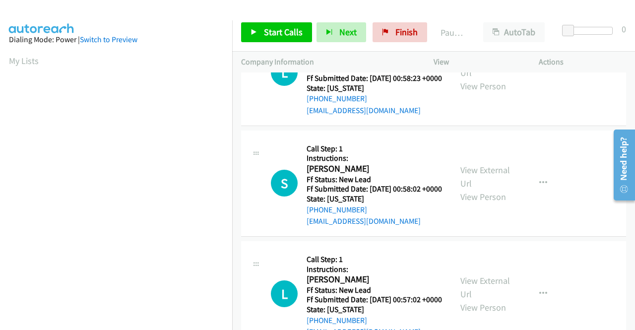
scroll to position [0, 0]
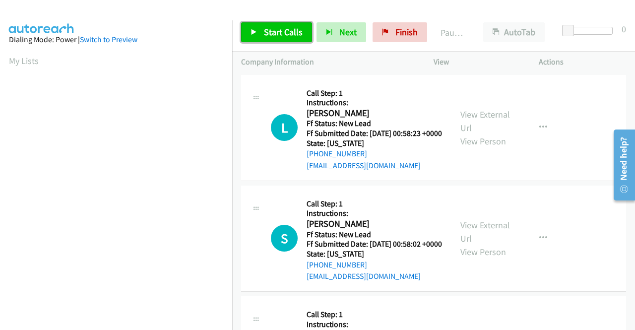
click at [276, 32] on span "Start Calls" at bounding box center [283, 31] width 39 height 11
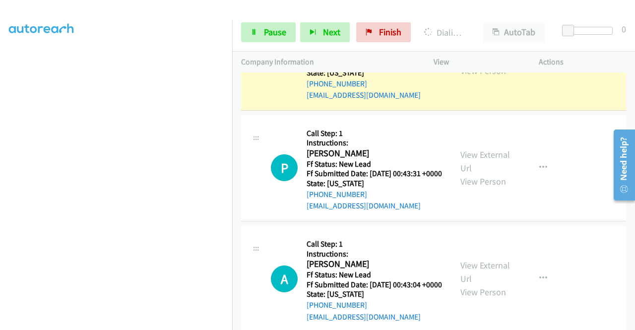
scroll to position [705, 0]
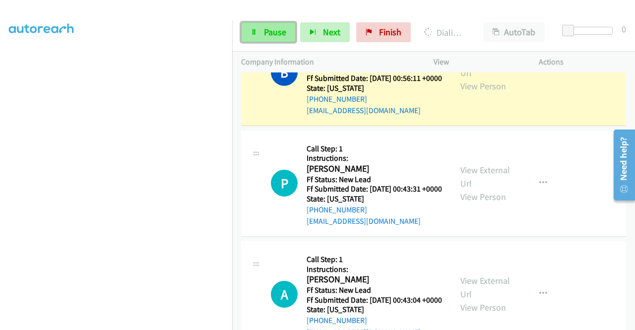
click at [263, 33] on link "Pause" at bounding box center [268, 32] width 55 height 20
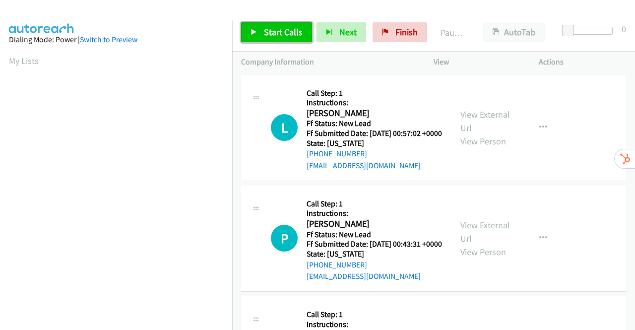
drag, startPoint x: 0, startPoint y: 0, endPoint x: 272, endPoint y: 31, distance: 273.7
click at [272, 31] on span "Start Calls" at bounding box center [283, 31] width 39 height 11
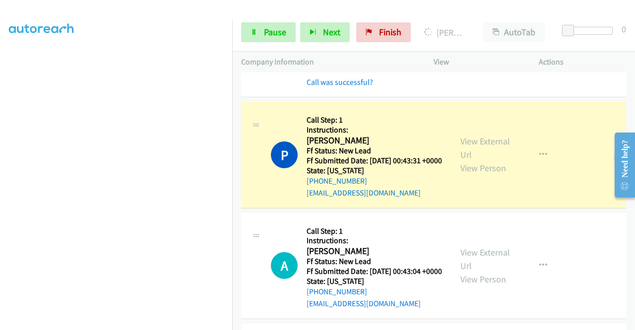
scroll to position [149, 0]
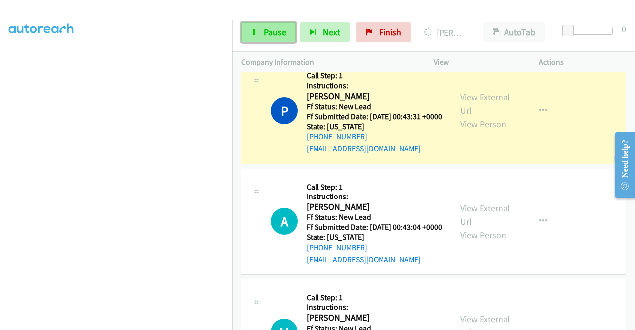
click at [267, 34] on span "Pause" at bounding box center [275, 31] width 22 height 11
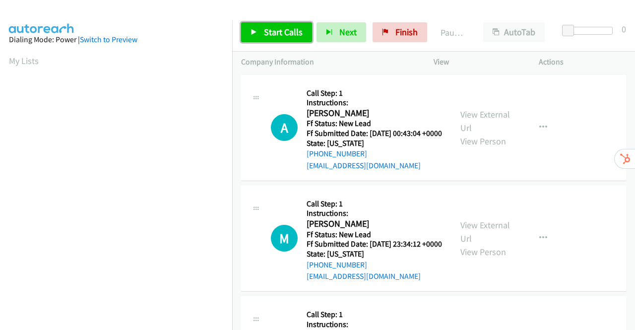
click at [267, 39] on link "Start Calls" at bounding box center [276, 32] width 71 height 20
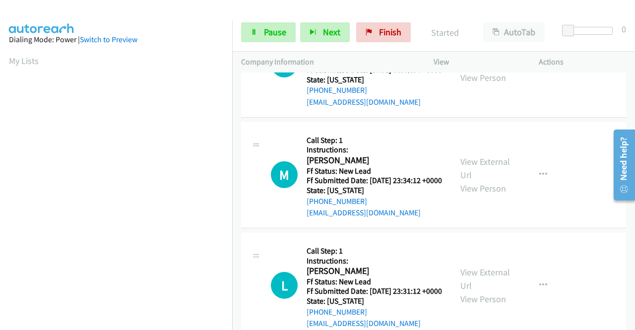
scroll to position [99, 0]
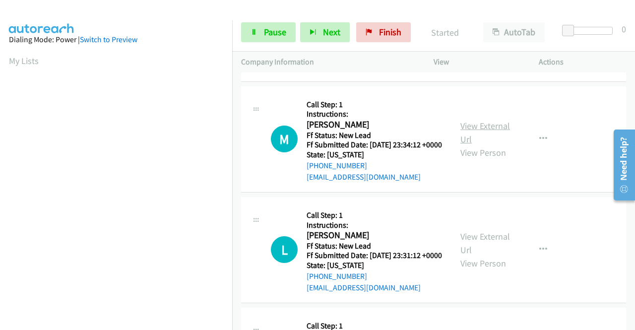
click at [488, 143] on link "View External Url" at bounding box center [485, 132] width 50 height 25
click at [483, 256] on link "View External Url" at bounding box center [485, 243] width 50 height 25
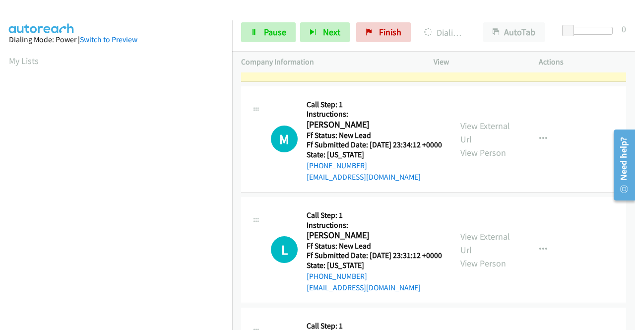
scroll to position [248, 0]
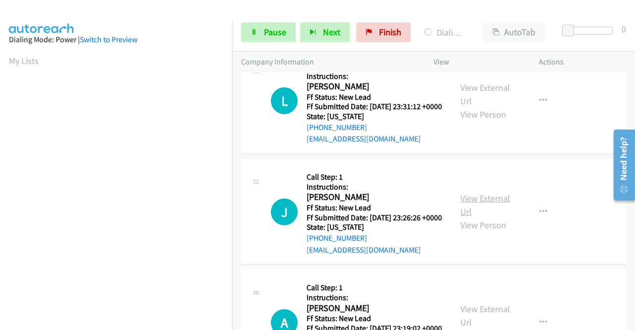
click at [465, 217] on link "View External Url" at bounding box center [485, 205] width 50 height 25
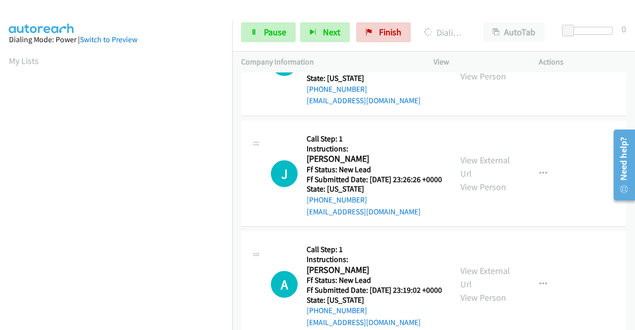
scroll to position [397, 0]
click at [481, 179] on link "View External Url" at bounding box center [485, 166] width 50 height 25
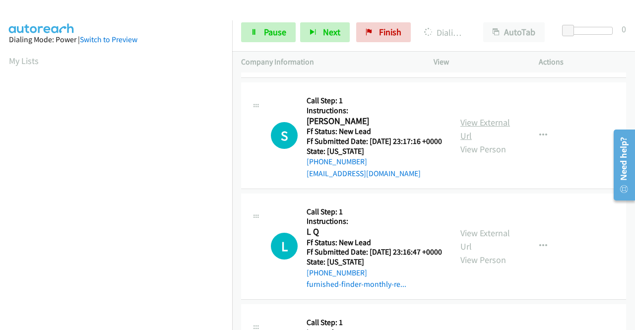
click at [462, 141] on link "View External Url" at bounding box center [485, 129] width 50 height 25
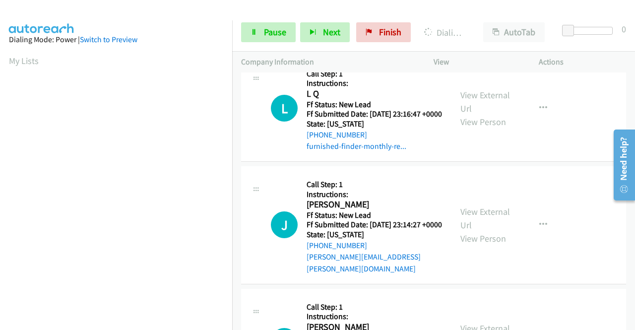
scroll to position [695, 0]
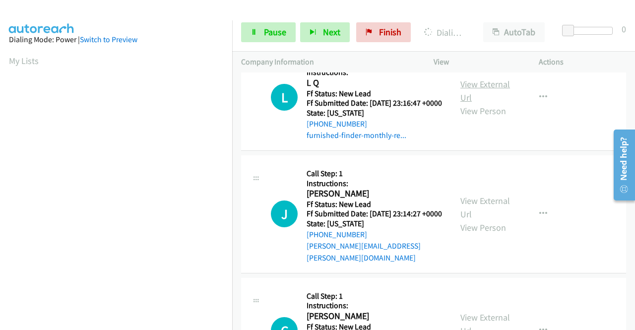
click at [472, 103] on link "View External Url" at bounding box center [485, 90] width 50 height 25
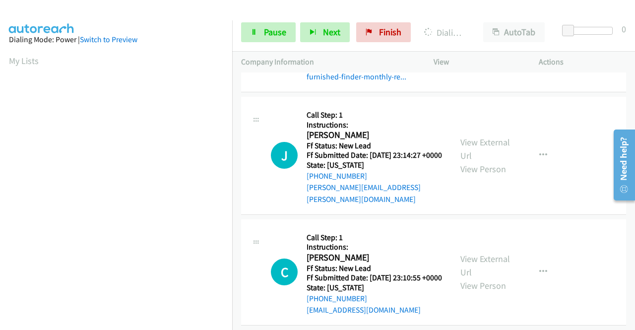
scroll to position [794, 0]
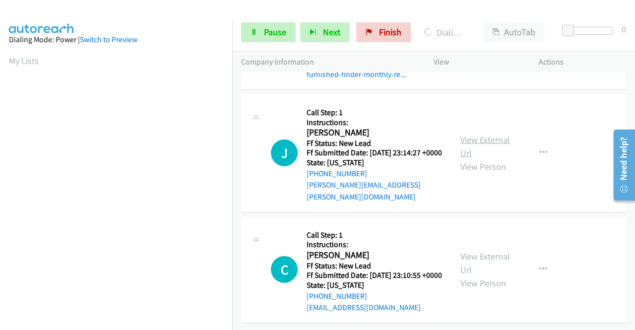
click at [471, 159] on link "View External Url" at bounding box center [485, 146] width 50 height 25
click at [475, 251] on link "View External Url" at bounding box center [485, 263] width 50 height 25
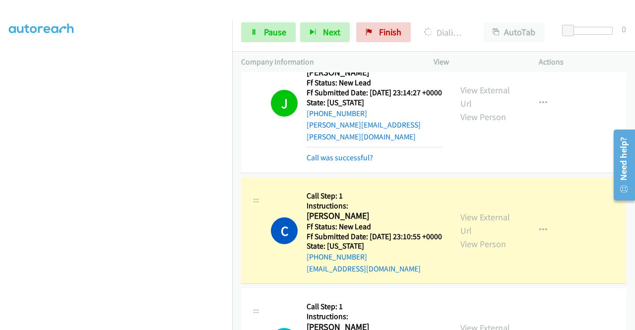
scroll to position [0, 0]
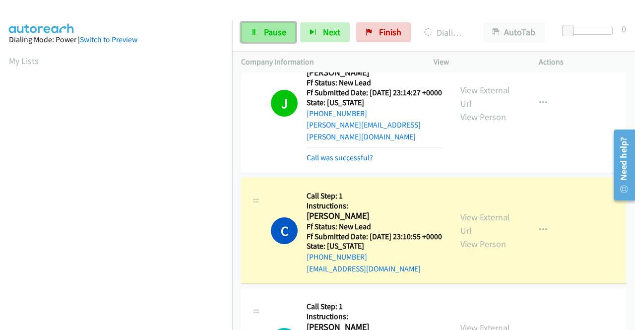
click at [280, 31] on span "Pause" at bounding box center [275, 31] width 22 height 11
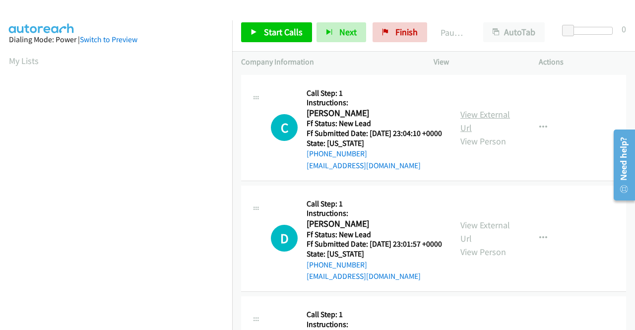
click at [477, 121] on link "View External Url" at bounding box center [485, 121] width 50 height 25
click at [496, 241] on link "View External Url" at bounding box center [485, 231] width 50 height 25
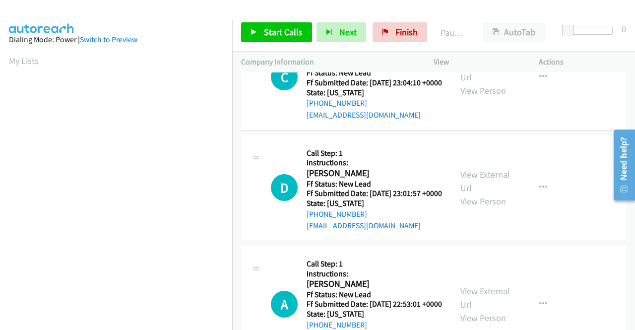
scroll to position [99, 0]
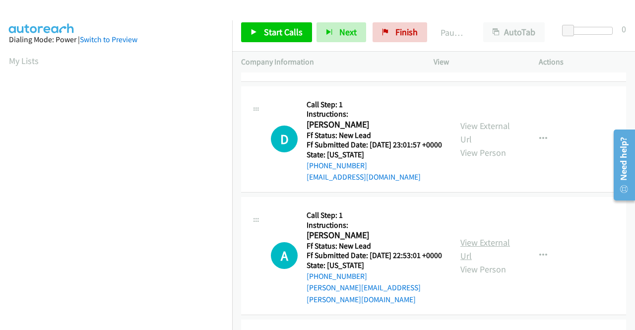
click at [495, 260] on link "View External Url" at bounding box center [485, 249] width 50 height 25
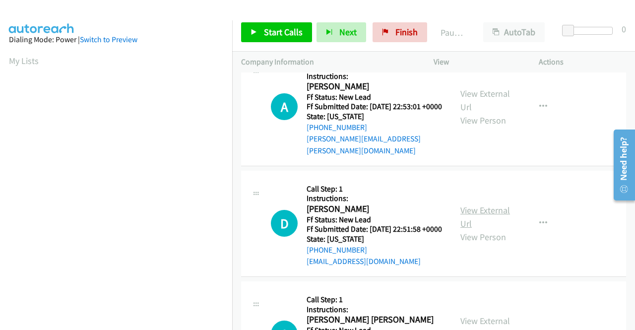
click at [490, 229] on link "View External Url" at bounding box center [485, 216] width 50 height 25
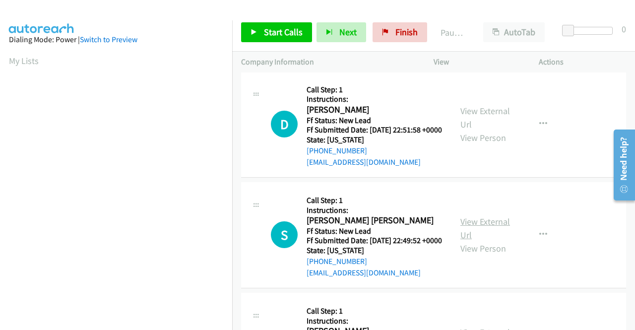
click at [486, 241] on link "View External Url" at bounding box center [485, 228] width 50 height 25
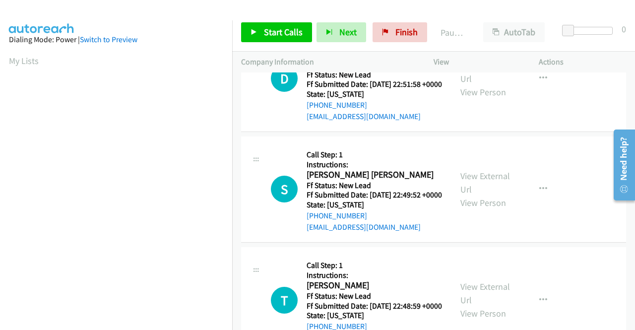
scroll to position [447, 0]
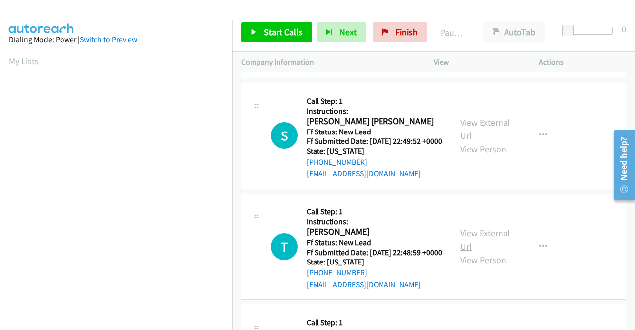
click at [491, 252] on link "View External Url" at bounding box center [485, 239] width 50 height 25
click at [270, 32] on span "Start Calls" at bounding box center [283, 31] width 39 height 11
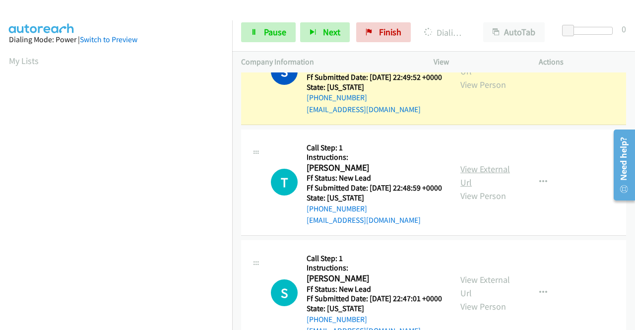
scroll to position [695, 0]
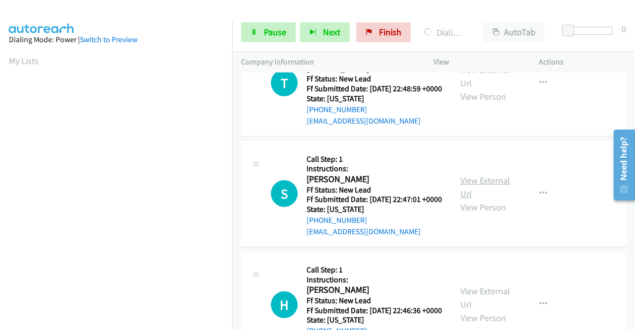
click at [492, 199] on link "View External Url" at bounding box center [485, 187] width 50 height 25
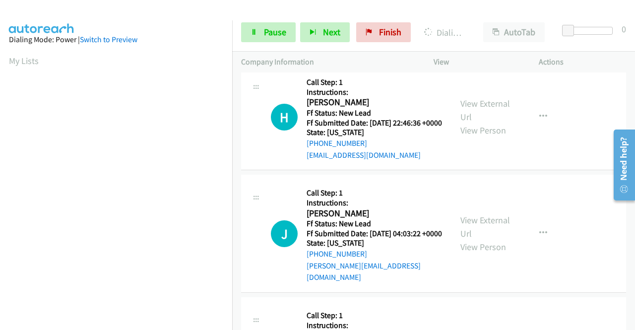
scroll to position [893, 0]
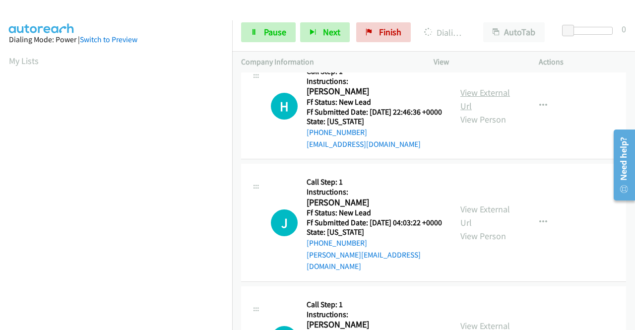
click at [466, 112] on link "View External Url" at bounding box center [485, 99] width 50 height 25
click at [485, 228] on link "View External Url" at bounding box center [485, 215] width 50 height 25
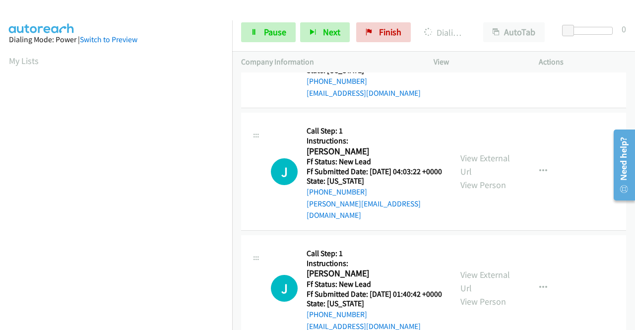
scroll to position [992, 0]
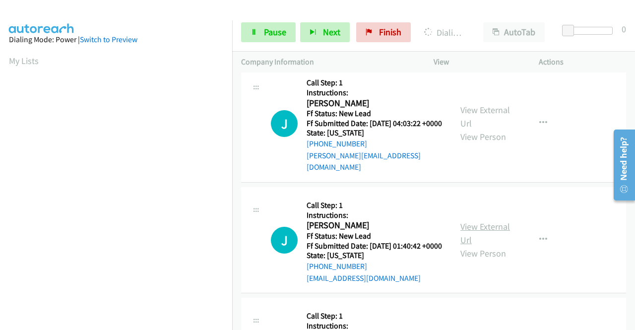
click at [488, 246] on link "View External Url" at bounding box center [485, 233] width 50 height 25
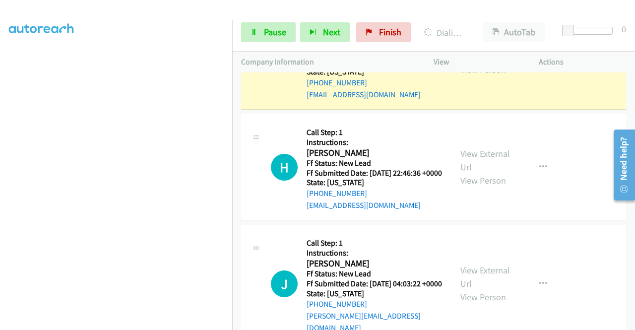
scroll to position [815, 0]
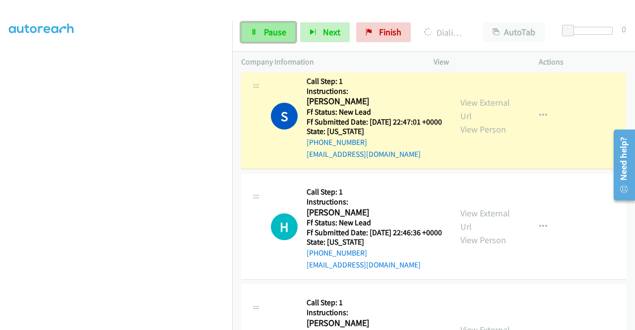
click at [275, 27] on span "Pause" at bounding box center [275, 31] width 22 height 11
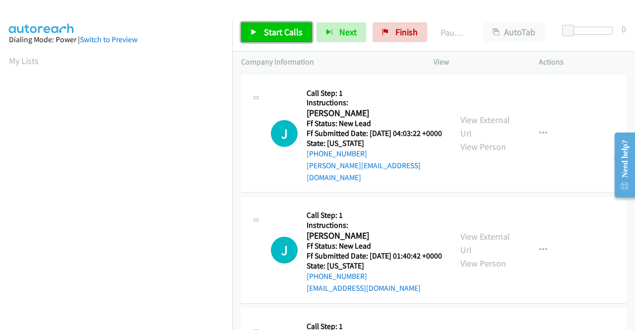
drag, startPoint x: 287, startPoint y: 28, endPoint x: 301, endPoint y: 54, distance: 29.5
click at [287, 29] on span "Start Calls" at bounding box center [283, 31] width 39 height 11
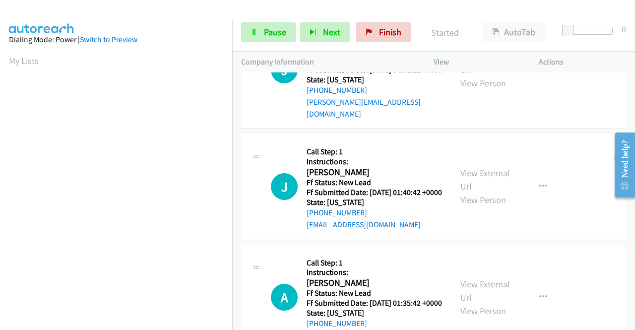
scroll to position [99, 0]
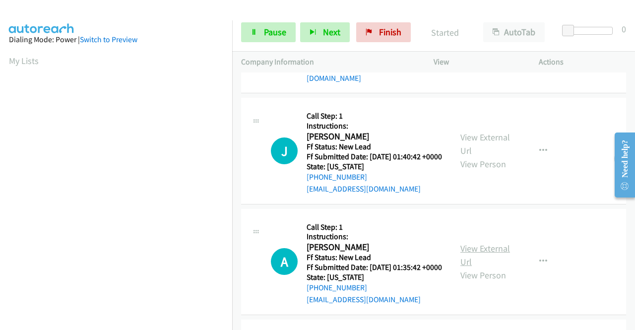
click at [473, 262] on link "View External Url" at bounding box center [485, 255] width 50 height 25
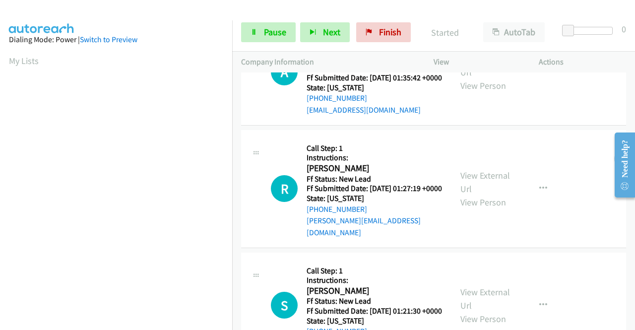
scroll to position [298, 0]
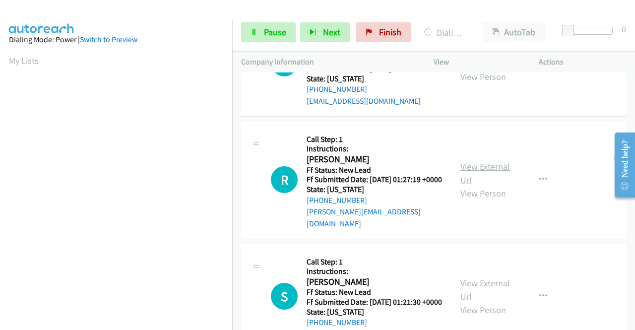
click at [473, 184] on link "View External Url" at bounding box center [485, 173] width 50 height 25
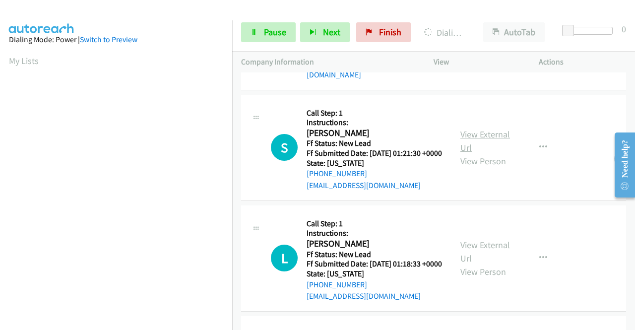
click at [486, 153] on link "View External Url" at bounding box center [485, 141] width 50 height 25
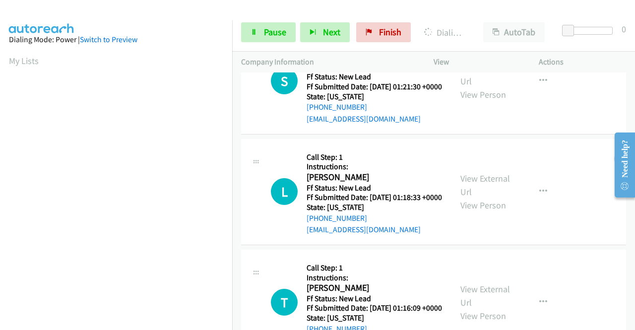
scroll to position [546, 0]
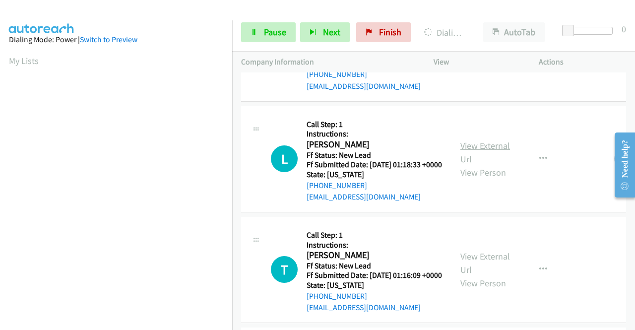
click at [473, 165] on link "View External Url" at bounding box center [485, 152] width 50 height 25
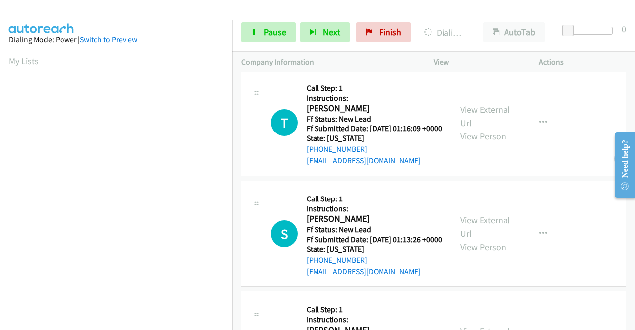
scroll to position [695, 0]
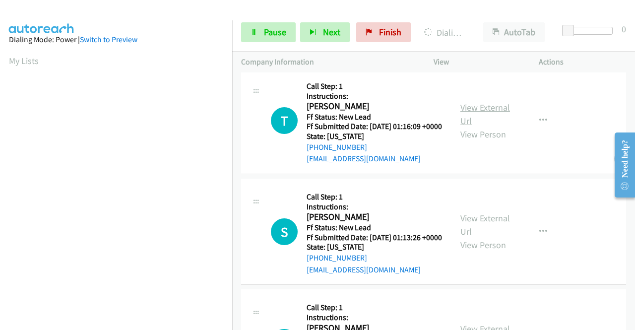
click at [479, 127] on link "View External Url" at bounding box center [485, 114] width 50 height 25
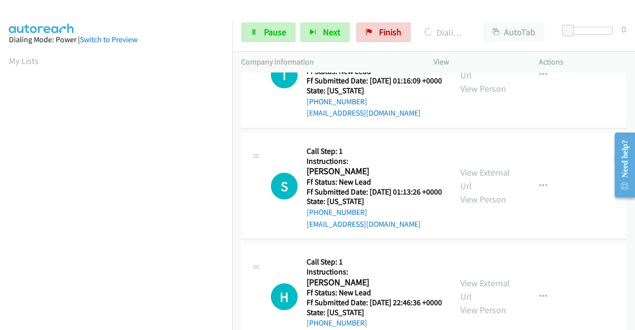
scroll to position [794, 0]
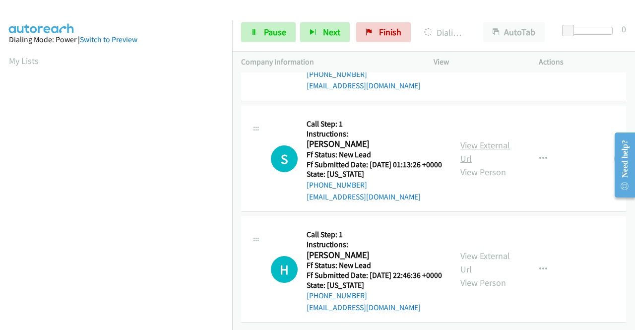
click at [476, 164] on link "View External Url" at bounding box center [485, 151] width 50 height 25
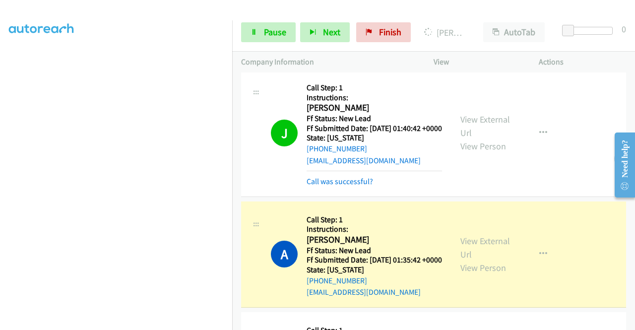
scroll to position [226, 0]
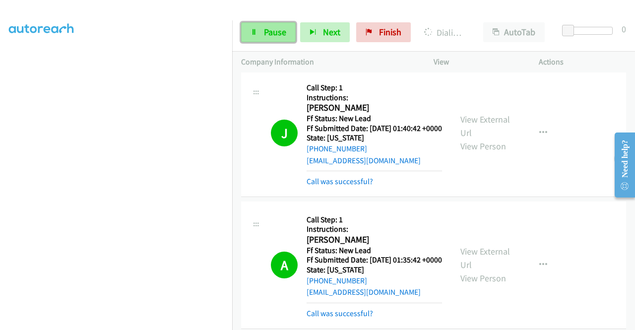
click at [276, 31] on span "Pause" at bounding box center [275, 31] width 22 height 11
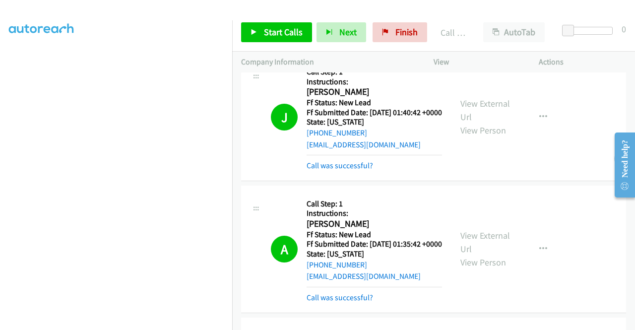
scroll to position [149, 0]
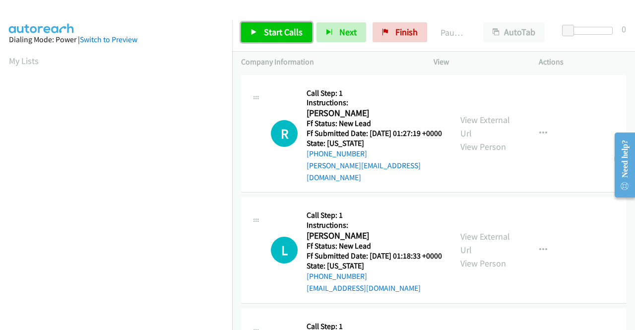
click at [260, 37] on link "Start Calls" at bounding box center [276, 32] width 71 height 20
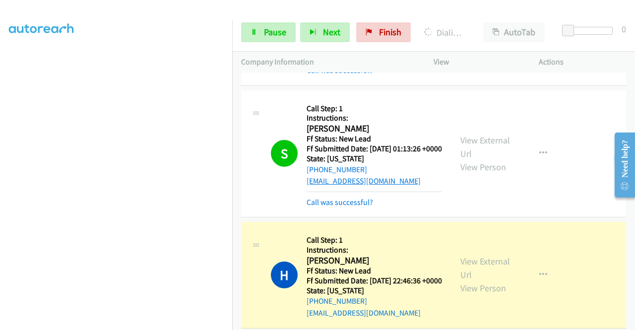
scroll to position [407, 0]
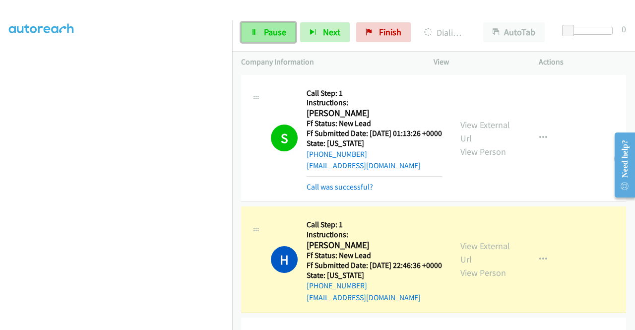
click at [272, 33] on span "Pause" at bounding box center [275, 31] width 22 height 11
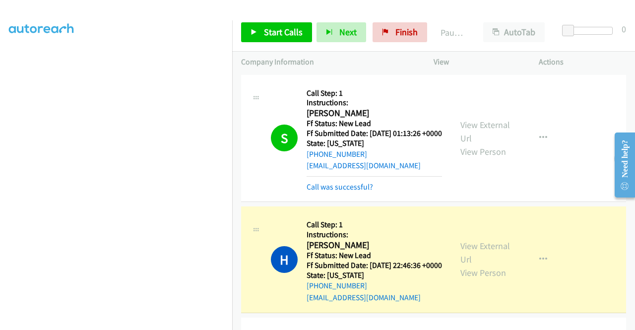
scroll to position [226, 0]
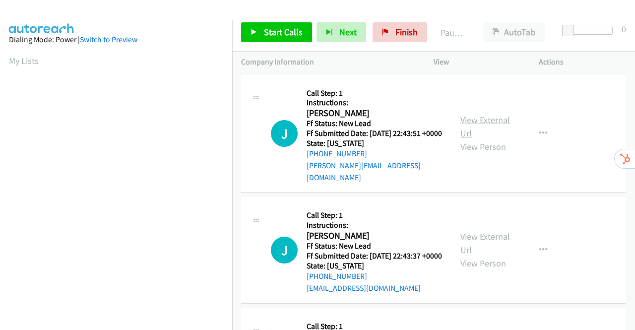
click at [480, 117] on link "View External Url" at bounding box center [485, 126] width 50 height 25
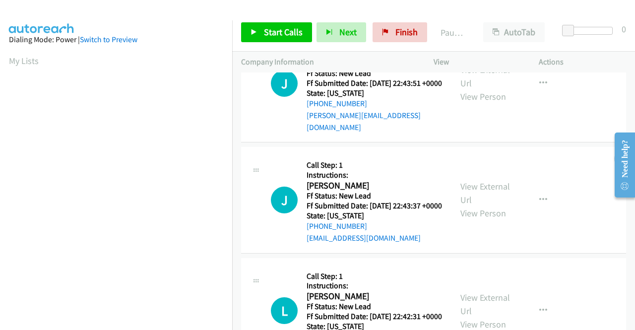
scroll to position [99, 0]
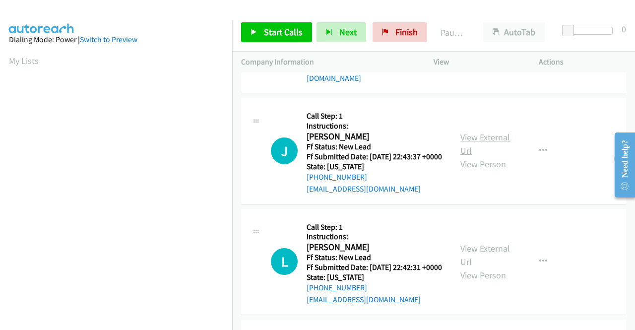
click at [477, 140] on link "View External Url" at bounding box center [485, 143] width 50 height 25
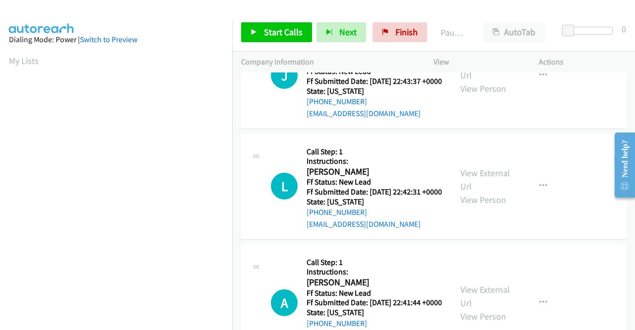
scroll to position [198, 0]
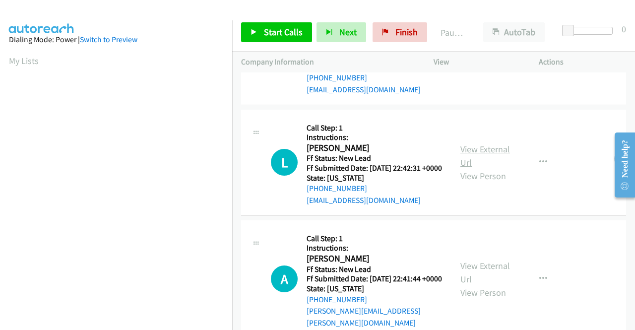
click at [478, 162] on link "View External Url" at bounding box center [485, 155] width 50 height 25
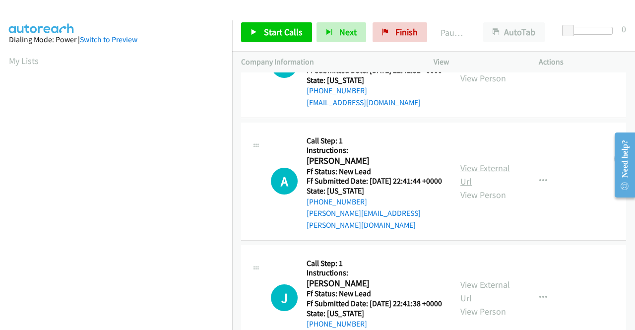
scroll to position [298, 0]
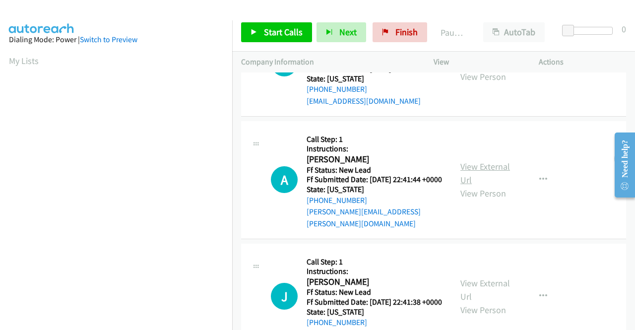
click at [475, 183] on link "View External Url" at bounding box center [485, 173] width 50 height 25
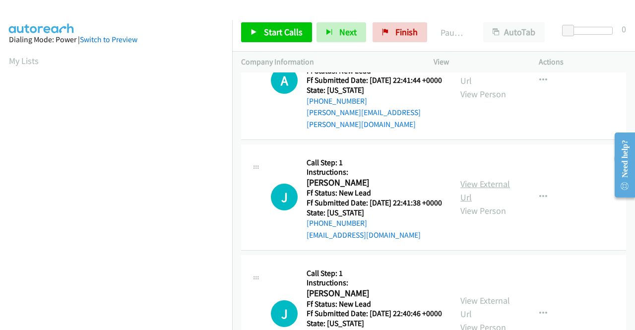
click at [474, 203] on link "View External Url" at bounding box center [485, 190] width 50 height 25
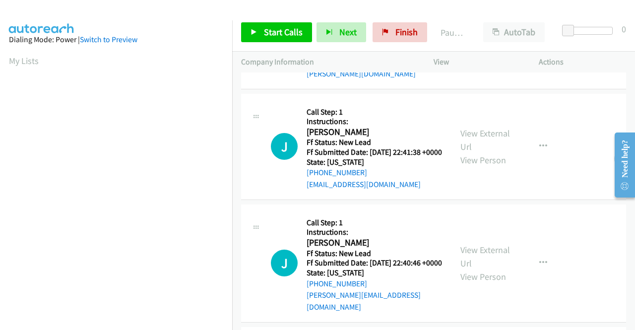
scroll to position [496, 0]
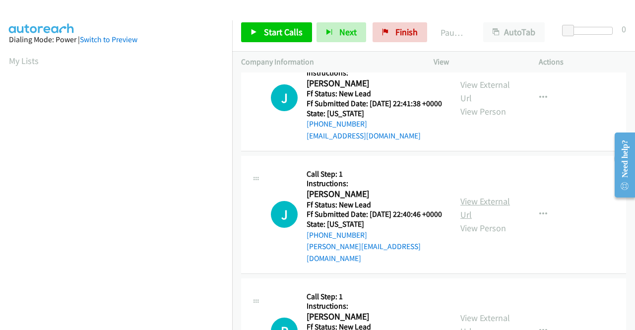
click at [468, 220] on link "View External Url" at bounding box center [485, 208] width 50 height 25
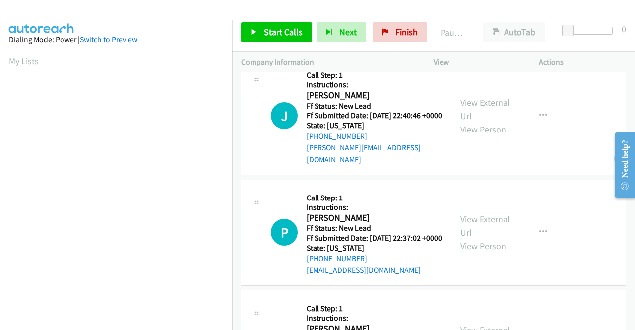
scroll to position [595, 0]
click at [480, 238] on link "View External Url" at bounding box center [485, 225] width 50 height 25
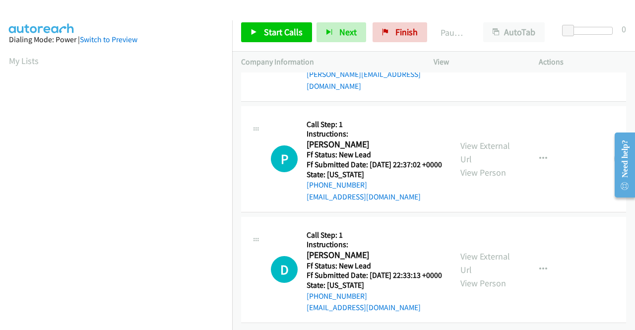
scroll to position [718, 0]
click at [490, 251] on link "View External Url" at bounding box center [485, 263] width 50 height 25
drag, startPoint x: 262, startPoint y: 30, endPoint x: 286, endPoint y: 33, distance: 24.1
click at [262, 30] on link "Start Calls" at bounding box center [276, 32] width 71 height 20
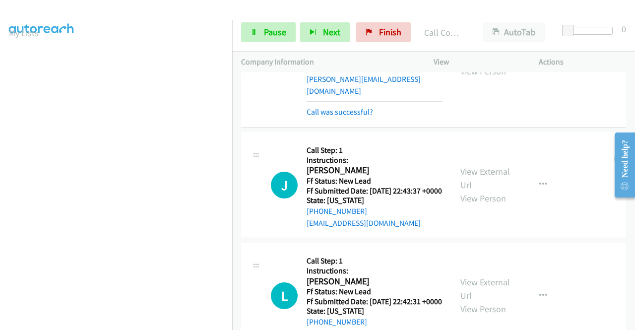
scroll to position [149, 0]
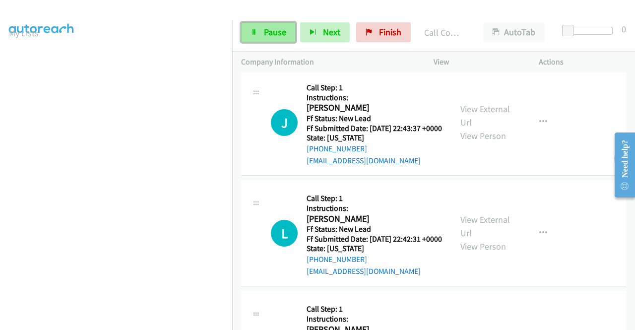
click at [266, 31] on span "Pause" at bounding box center [275, 31] width 22 height 11
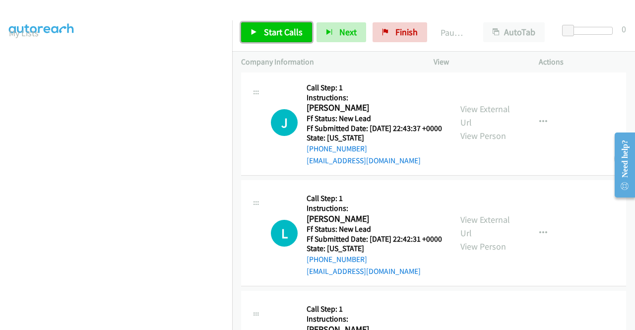
click at [256, 34] on icon at bounding box center [254, 32] width 7 height 7
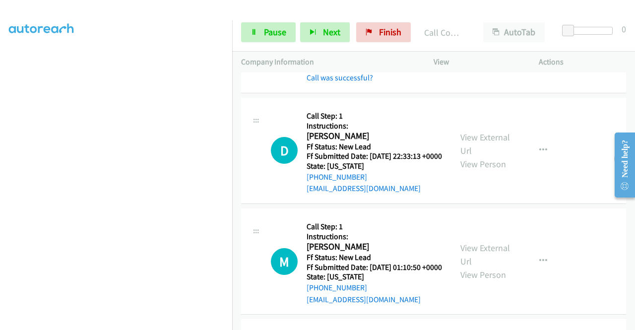
scroll to position [943, 0]
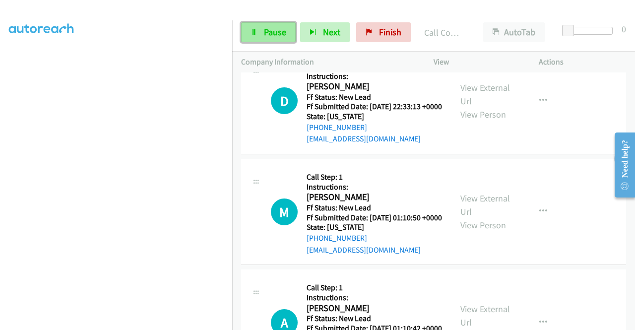
click at [262, 30] on link "Pause" at bounding box center [268, 32] width 55 height 20
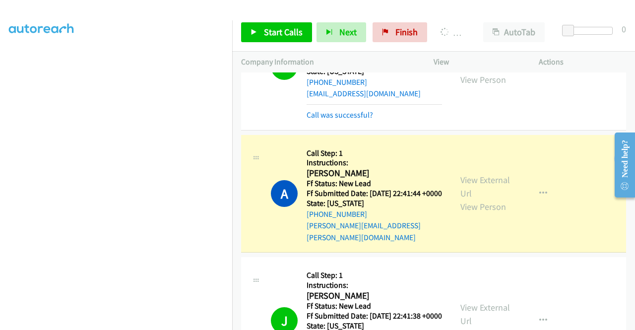
scroll to position [0, 0]
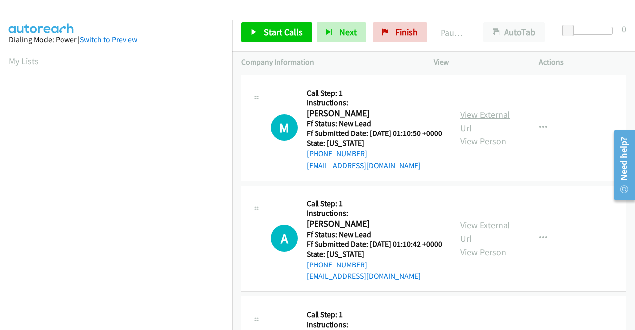
click at [468, 123] on link "View External Url" at bounding box center [485, 121] width 50 height 25
click at [485, 240] on link "View External Url" at bounding box center [485, 231] width 50 height 25
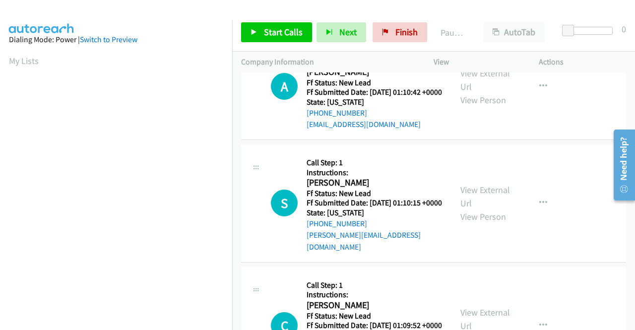
scroll to position [198, 0]
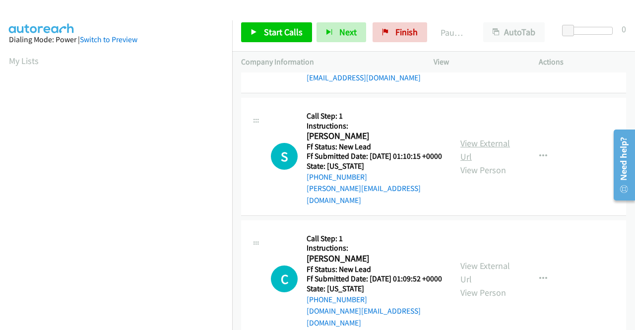
click at [488, 162] on link "View External Url" at bounding box center [485, 149] width 50 height 25
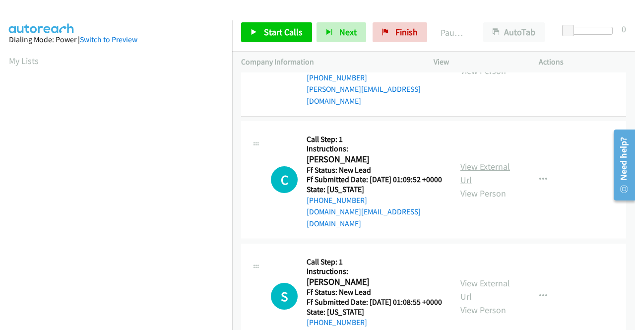
click at [471, 181] on link "View External Url" at bounding box center [485, 173] width 50 height 25
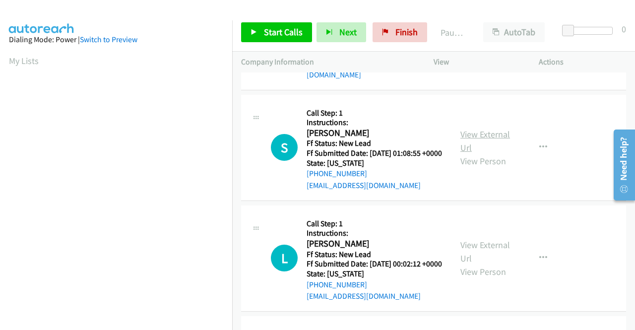
click at [468, 153] on link "View External Url" at bounding box center [485, 141] width 50 height 25
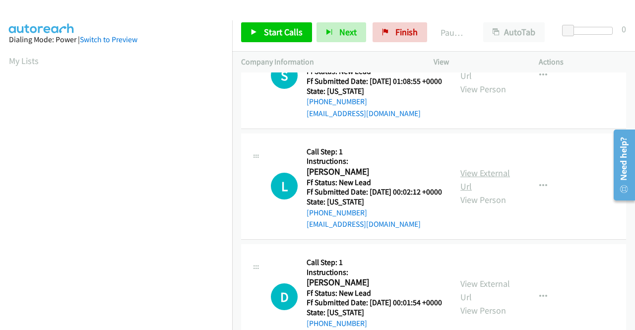
scroll to position [546, 0]
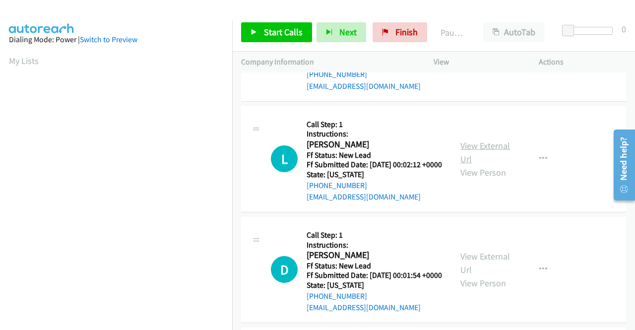
click at [469, 165] on link "View External Url" at bounding box center [485, 152] width 50 height 25
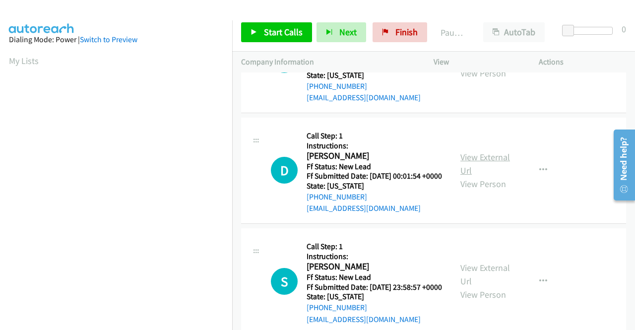
click at [471, 176] on link "View External Url" at bounding box center [485, 163] width 50 height 25
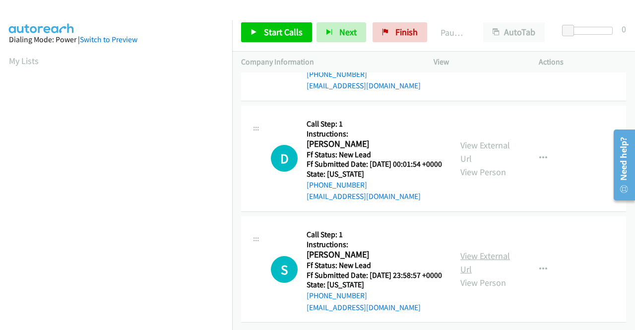
click at [484, 250] on link "View External Url" at bounding box center [485, 262] width 50 height 25
click at [272, 34] on span "Start Calls" at bounding box center [283, 31] width 39 height 11
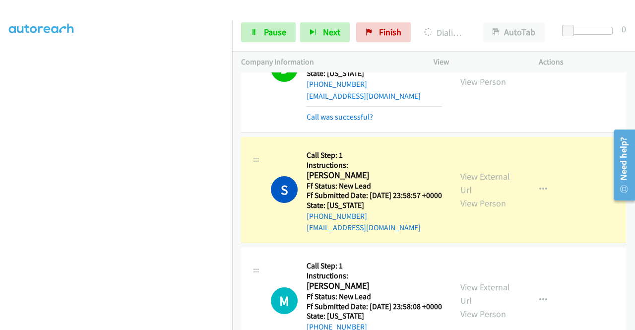
scroll to position [814, 0]
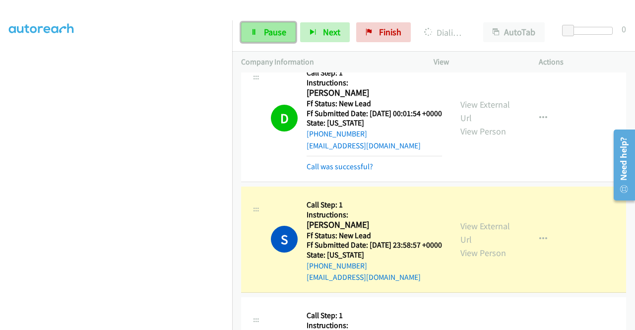
click at [262, 35] on link "Pause" at bounding box center [268, 32] width 55 height 20
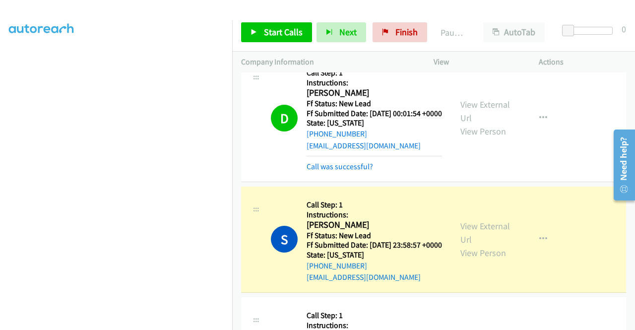
scroll to position [226, 0]
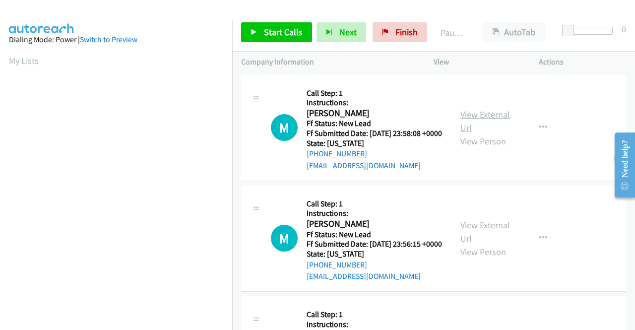
click at [493, 120] on link "View External Url" at bounding box center [485, 121] width 50 height 25
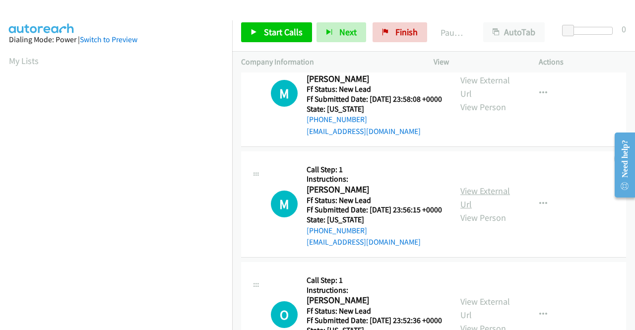
scroll to position [50, 0]
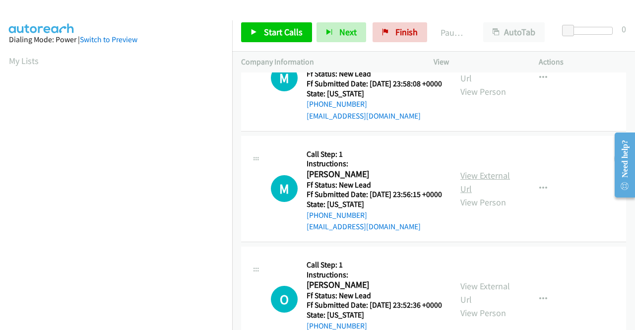
click at [488, 192] on link "View External Url" at bounding box center [485, 182] width 50 height 25
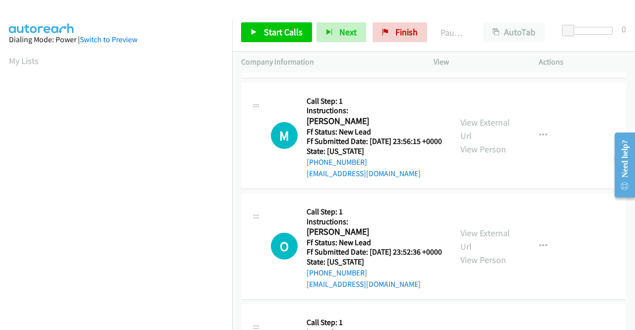
scroll to position [198, 0]
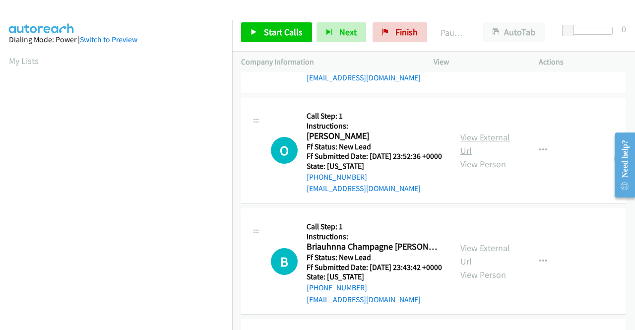
click at [489, 156] on link "View External Url" at bounding box center [485, 143] width 50 height 25
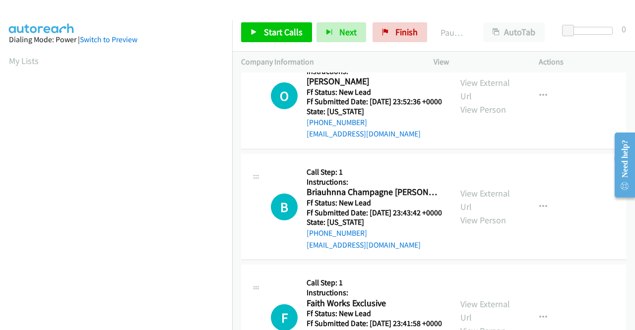
scroll to position [298, 0]
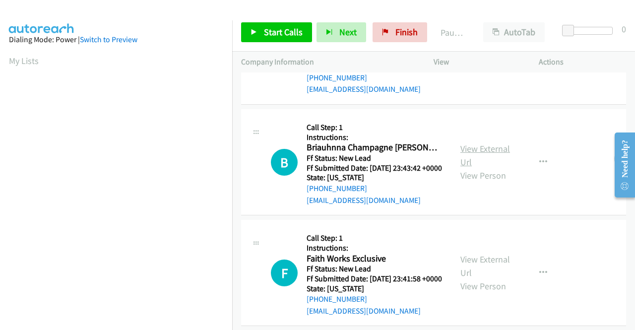
click at [495, 168] on link "View External Url" at bounding box center [485, 155] width 50 height 25
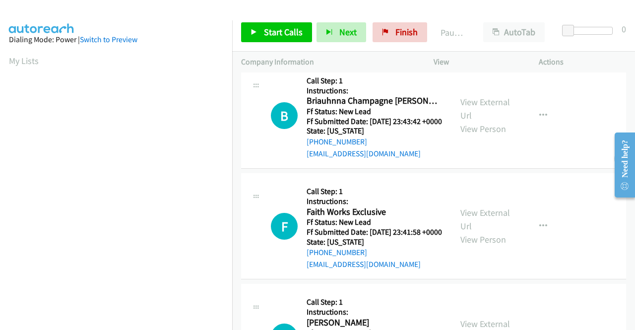
scroll to position [397, 0]
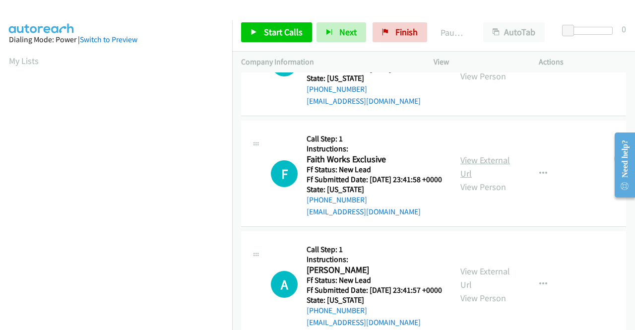
click at [487, 179] on link "View External Url" at bounding box center [485, 166] width 50 height 25
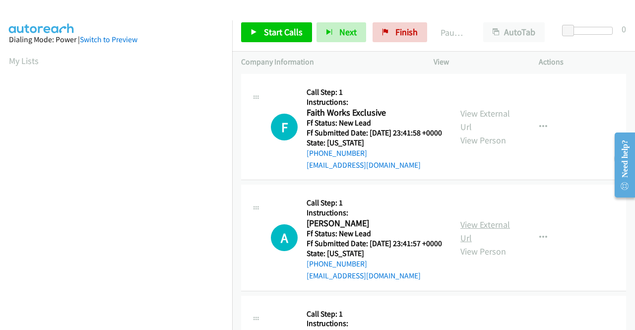
scroll to position [496, 0]
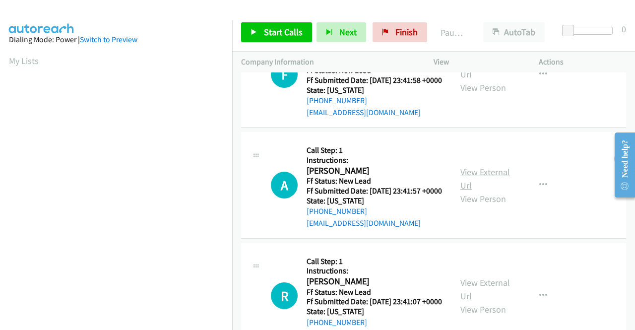
click at [478, 191] on link "View External Url" at bounding box center [485, 178] width 50 height 25
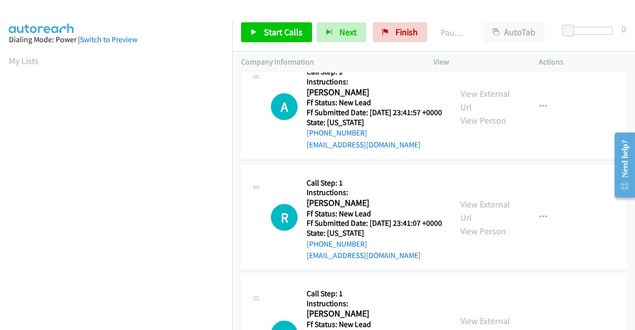
scroll to position [695, 0]
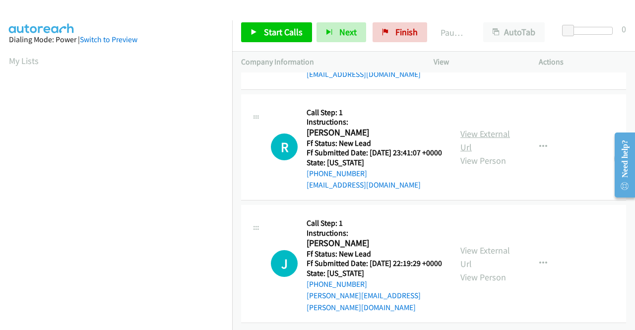
click at [492, 149] on link "View External Url" at bounding box center [485, 140] width 50 height 25
click at [484, 245] on link "View External Url" at bounding box center [485, 257] width 50 height 25
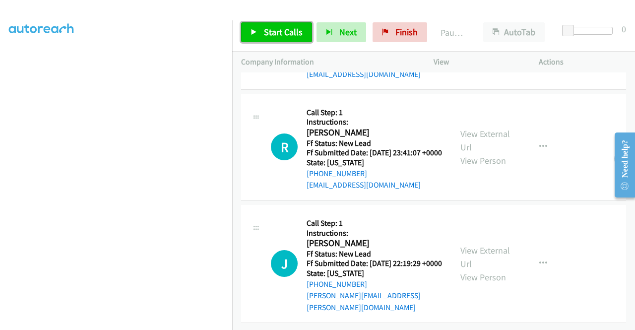
click at [277, 30] on span "Start Calls" at bounding box center [283, 31] width 39 height 11
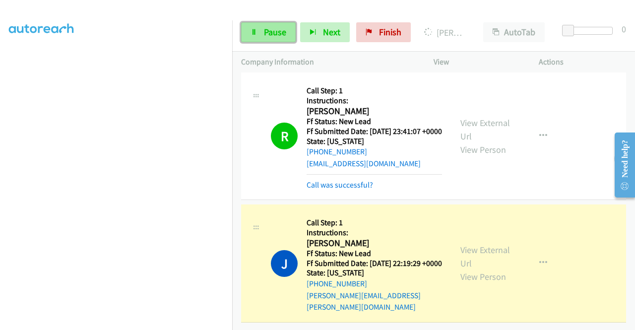
click at [275, 29] on span "Pause" at bounding box center [275, 31] width 22 height 11
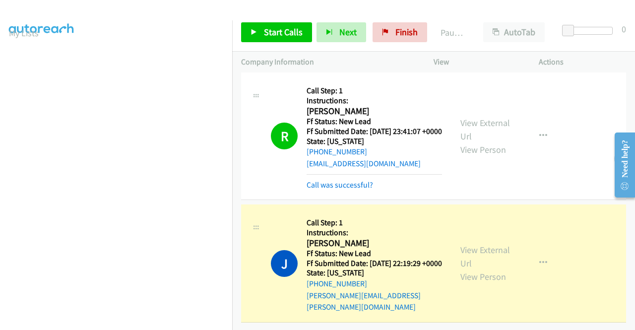
scroll to position [0, 0]
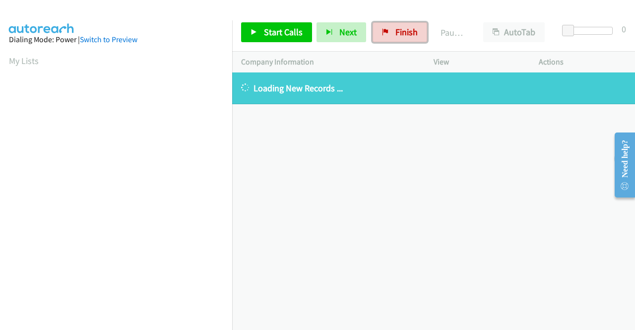
drag, startPoint x: 399, startPoint y: 26, endPoint x: 352, endPoint y: 48, distance: 51.5
click at [399, 26] on span "Finish" at bounding box center [406, 31] width 22 height 11
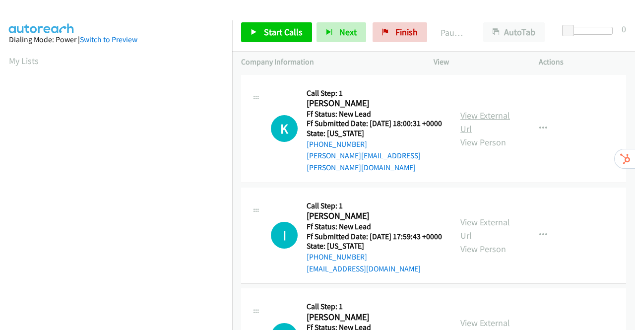
click at [493, 116] on link "View External Url" at bounding box center [485, 122] width 50 height 25
click at [487, 225] on link "View External Url" at bounding box center [485, 228] width 50 height 25
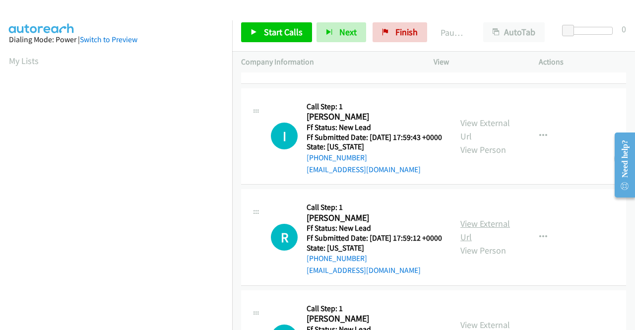
click at [476, 239] on link "View External Url" at bounding box center [485, 230] width 50 height 25
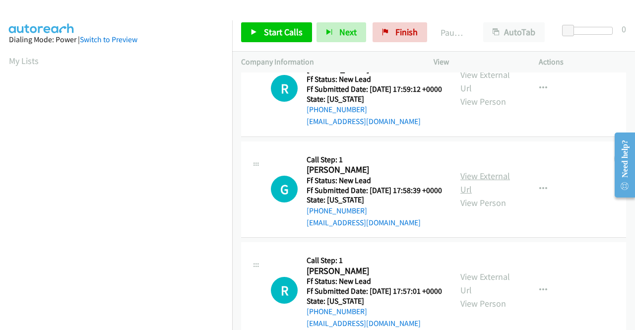
scroll to position [248, 0]
click at [485, 195] on link "View External Url" at bounding box center [485, 182] width 50 height 25
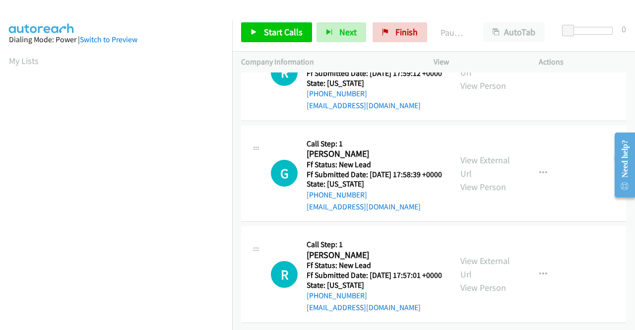
scroll to position [308, 0]
click at [490, 255] on link "View External Url" at bounding box center [485, 267] width 50 height 25
click at [264, 30] on span "Start Calls" at bounding box center [283, 31] width 39 height 11
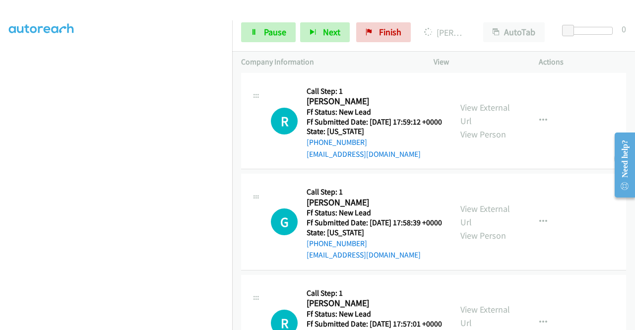
scroll to position [298, 0]
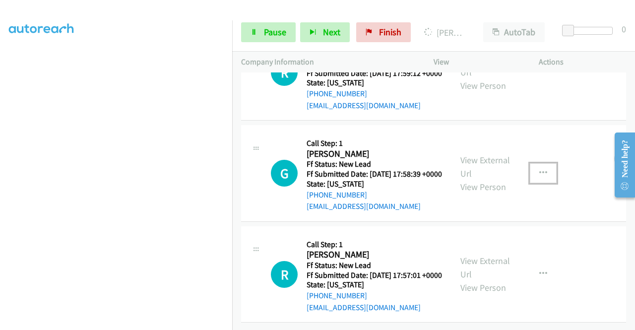
click at [539, 177] on icon "button" at bounding box center [543, 173] width 8 height 8
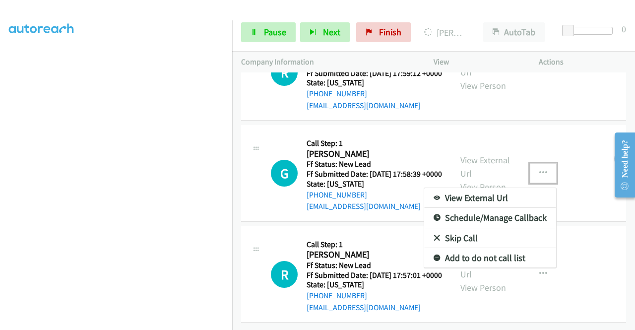
click at [455, 245] on link "Skip Call" at bounding box center [490, 238] width 132 height 20
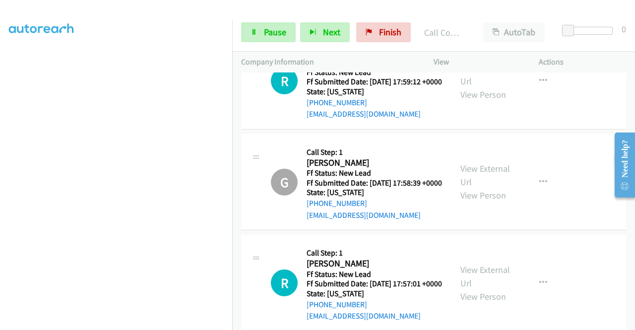
scroll to position [319, 0]
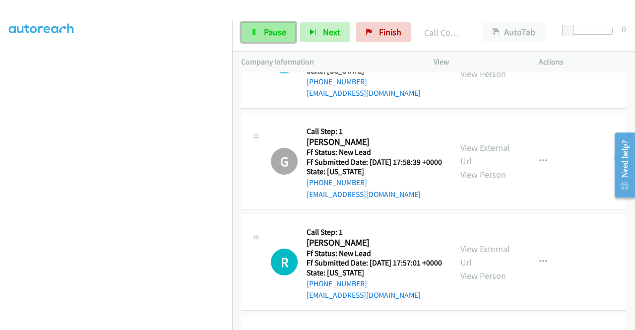
drag, startPoint x: 272, startPoint y: 29, endPoint x: 263, endPoint y: 26, distance: 8.9
click at [272, 29] on span "Pause" at bounding box center [275, 31] width 22 height 11
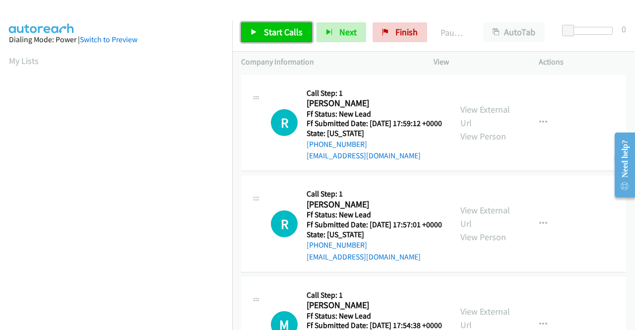
click at [281, 35] on span "Start Calls" at bounding box center [283, 31] width 39 height 11
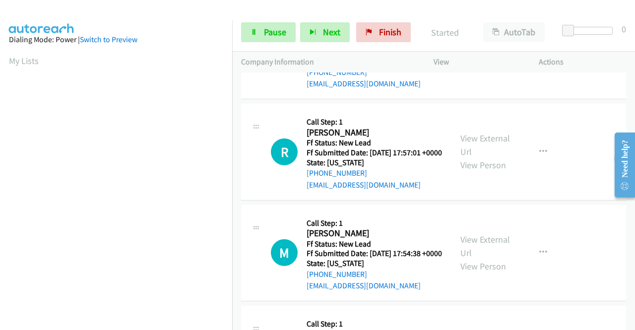
scroll to position [149, 0]
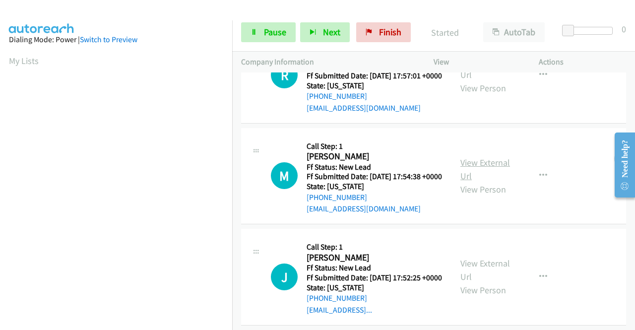
click at [460, 182] on link "View External Url" at bounding box center [485, 169] width 50 height 25
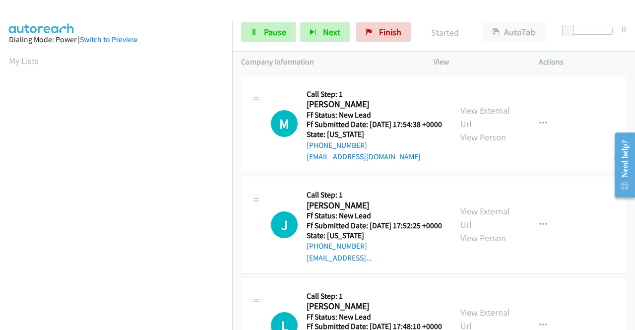
scroll to position [248, 0]
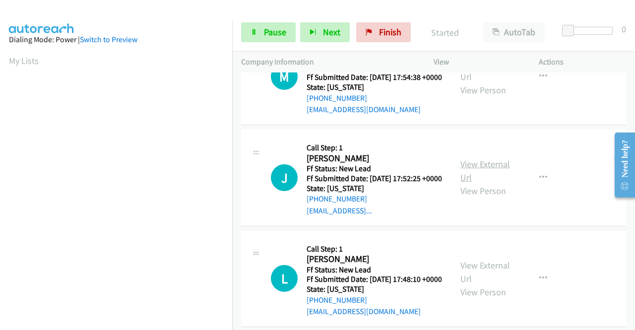
click at [477, 183] on link "View External Url" at bounding box center [485, 170] width 50 height 25
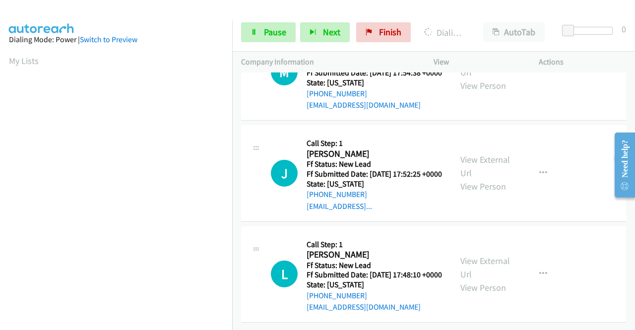
scroll to position [308, 0]
click at [480, 255] on link "View External Url" at bounding box center [485, 267] width 50 height 25
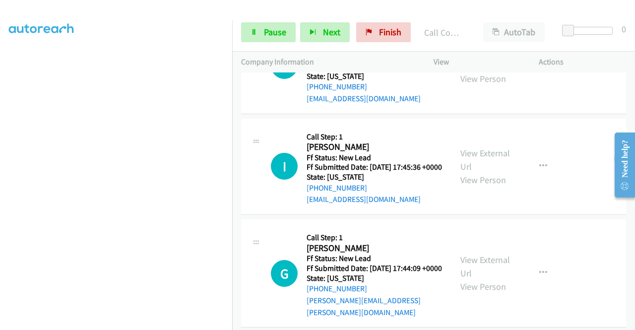
scroll to position [567, 0]
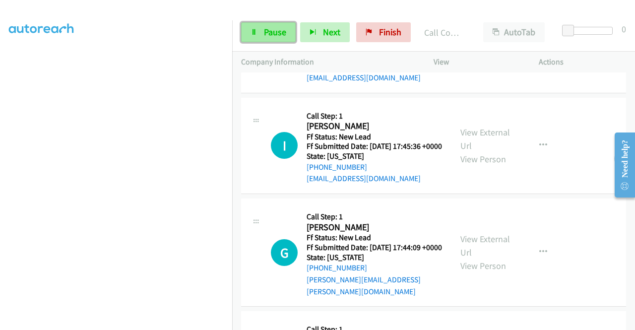
click at [266, 26] on span "Pause" at bounding box center [275, 31] width 22 height 11
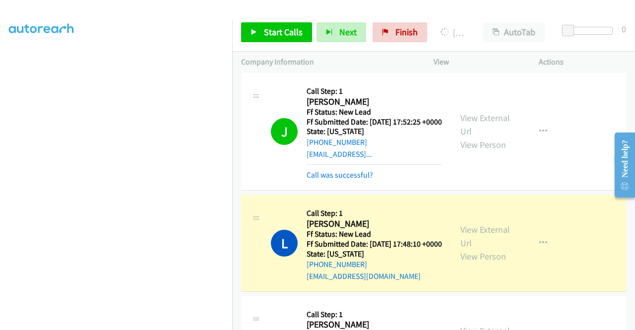
scroll to position [418, 0]
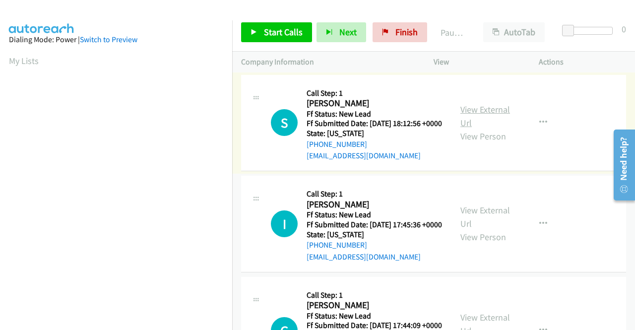
click at [484, 113] on link "View External Url" at bounding box center [485, 116] width 50 height 25
click at [491, 225] on link "View External Url" at bounding box center [485, 216] width 50 height 25
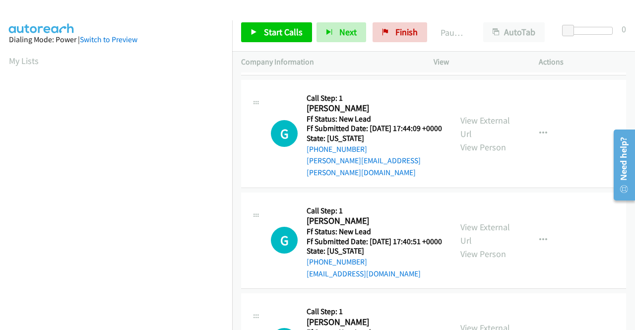
scroll to position [198, 0]
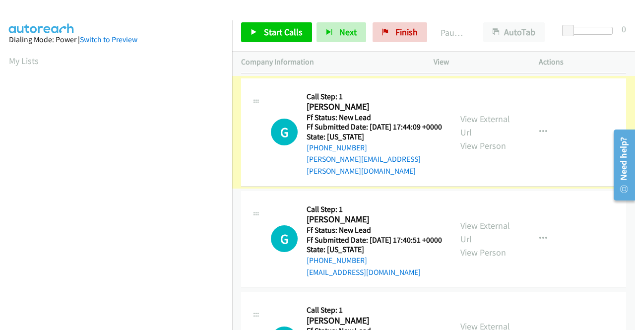
click at [474, 137] on link "View External Url" at bounding box center [485, 125] width 50 height 25
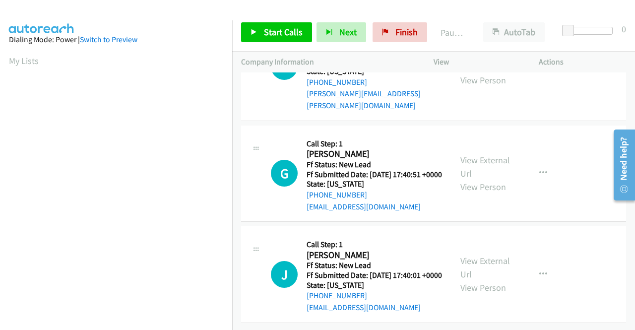
scroll to position [308, 0]
click at [467, 154] on link "View External Url" at bounding box center [485, 166] width 50 height 25
click at [497, 255] on link "View External Url" at bounding box center [485, 267] width 50 height 25
click at [272, 30] on span "Start Calls" at bounding box center [283, 31] width 39 height 11
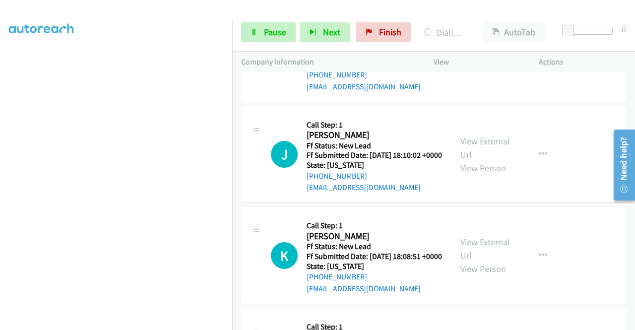
scroll to position [597, 0]
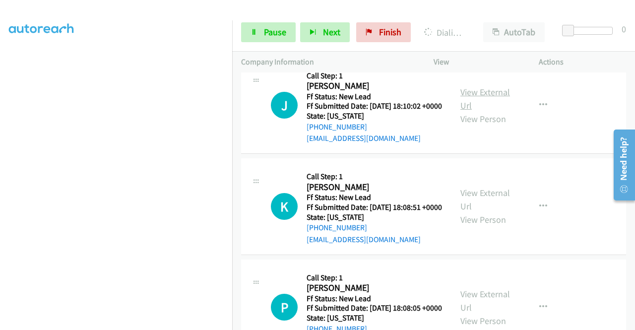
click at [475, 111] on link "View External Url" at bounding box center [485, 98] width 50 height 25
click at [469, 212] on link "View External Url" at bounding box center [485, 199] width 50 height 25
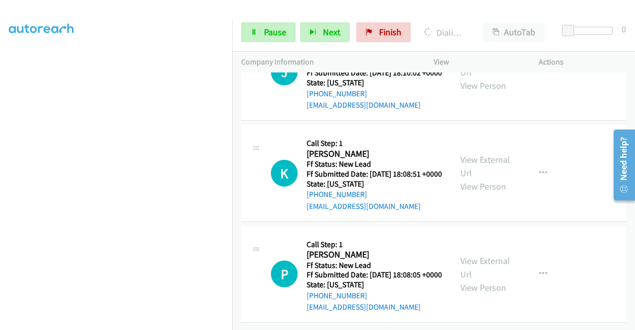
scroll to position [703, 0]
click at [467, 255] on link "View External Url" at bounding box center [485, 267] width 50 height 25
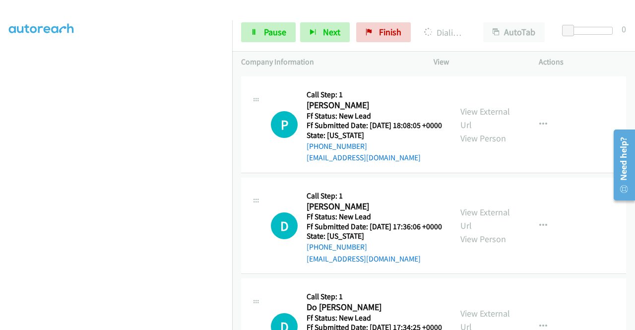
scroll to position [992, 0]
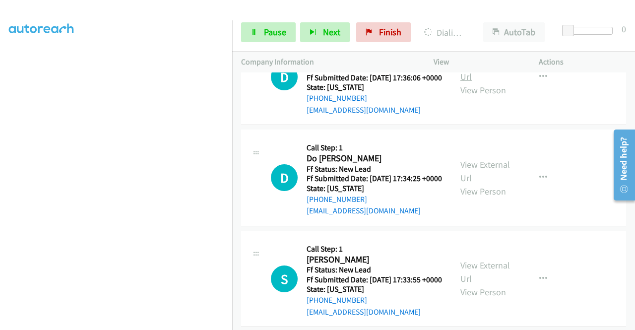
click at [493, 82] on link "View External Url" at bounding box center [485, 70] width 50 height 25
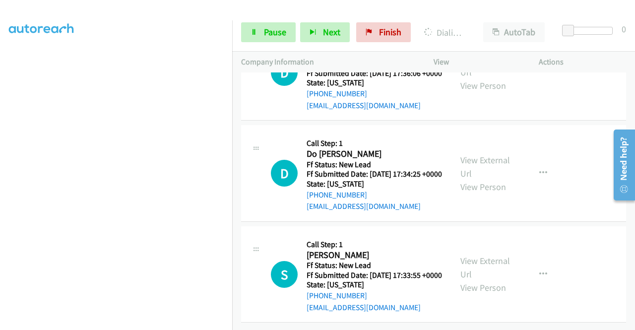
scroll to position [1092, 0]
click at [490, 154] on link "View External Url" at bounding box center [485, 166] width 50 height 25
click at [491, 255] on link "View External Url" at bounding box center [485, 267] width 50 height 25
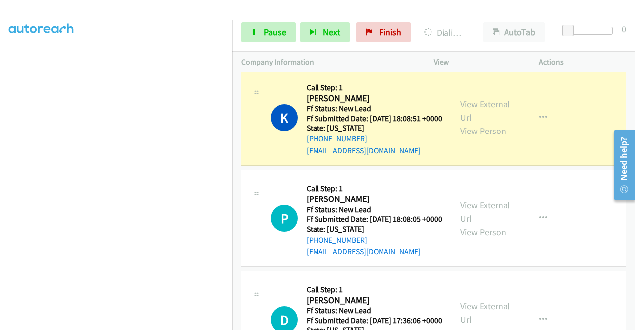
scroll to position [799, 0]
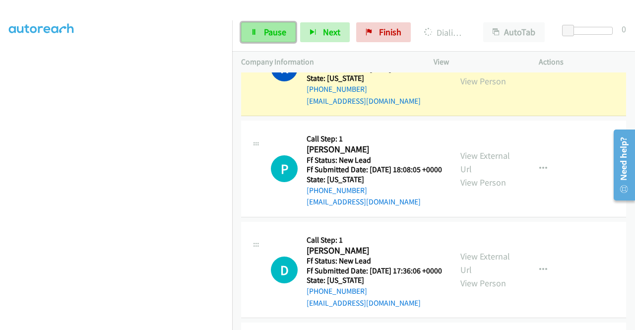
click at [269, 28] on span "Pause" at bounding box center [275, 31] width 22 height 11
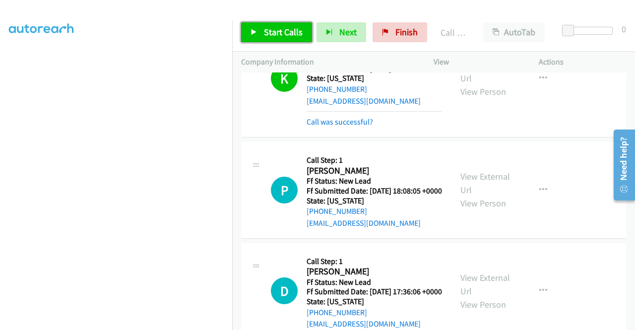
click at [271, 31] on span "Start Calls" at bounding box center [283, 31] width 39 height 11
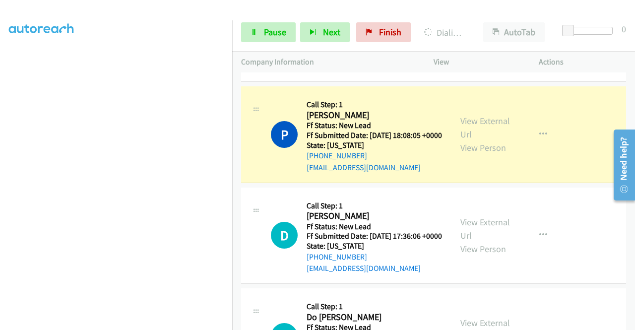
scroll to position [832, 0]
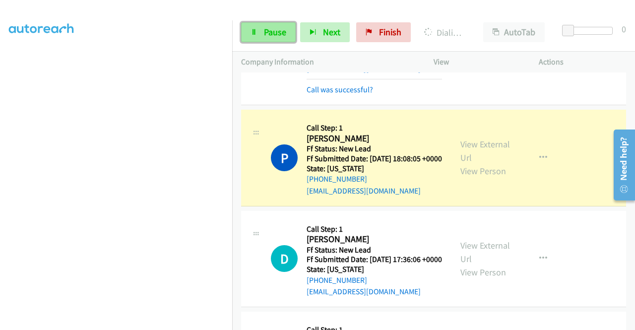
click at [269, 30] on span "Pause" at bounding box center [275, 31] width 22 height 11
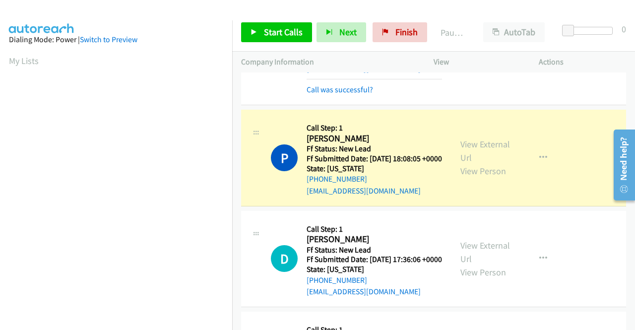
scroll to position [226, 0]
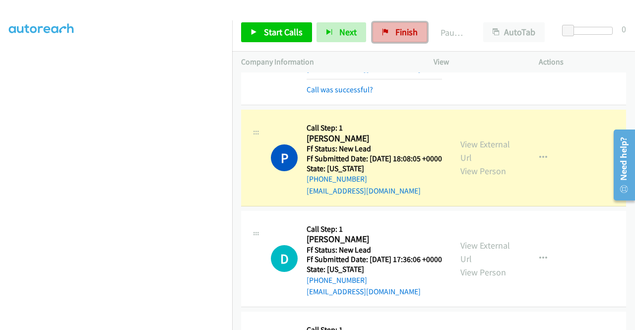
click at [402, 28] on span "Finish" at bounding box center [406, 31] width 22 height 11
